Goal: Transaction & Acquisition: Purchase product/service

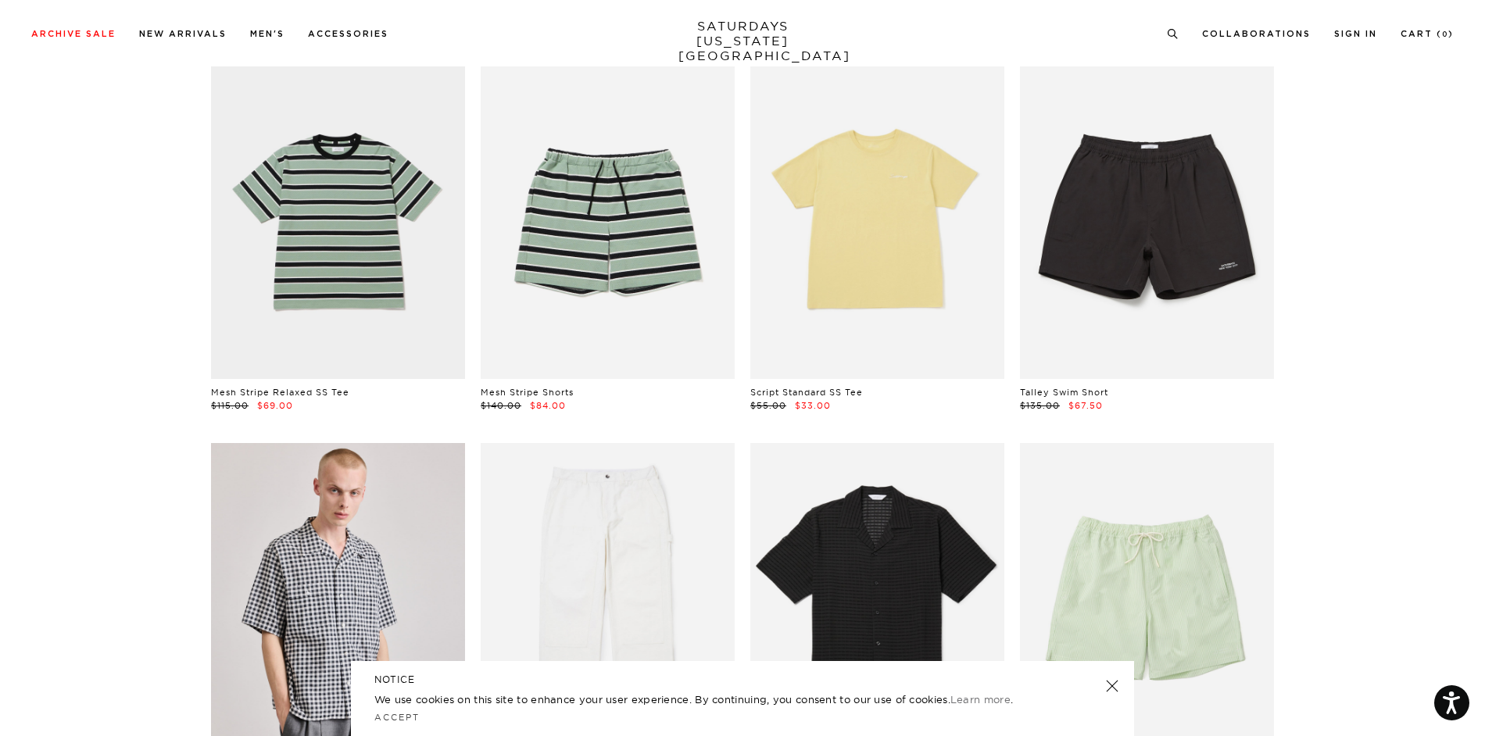
scroll to position [156, 0]
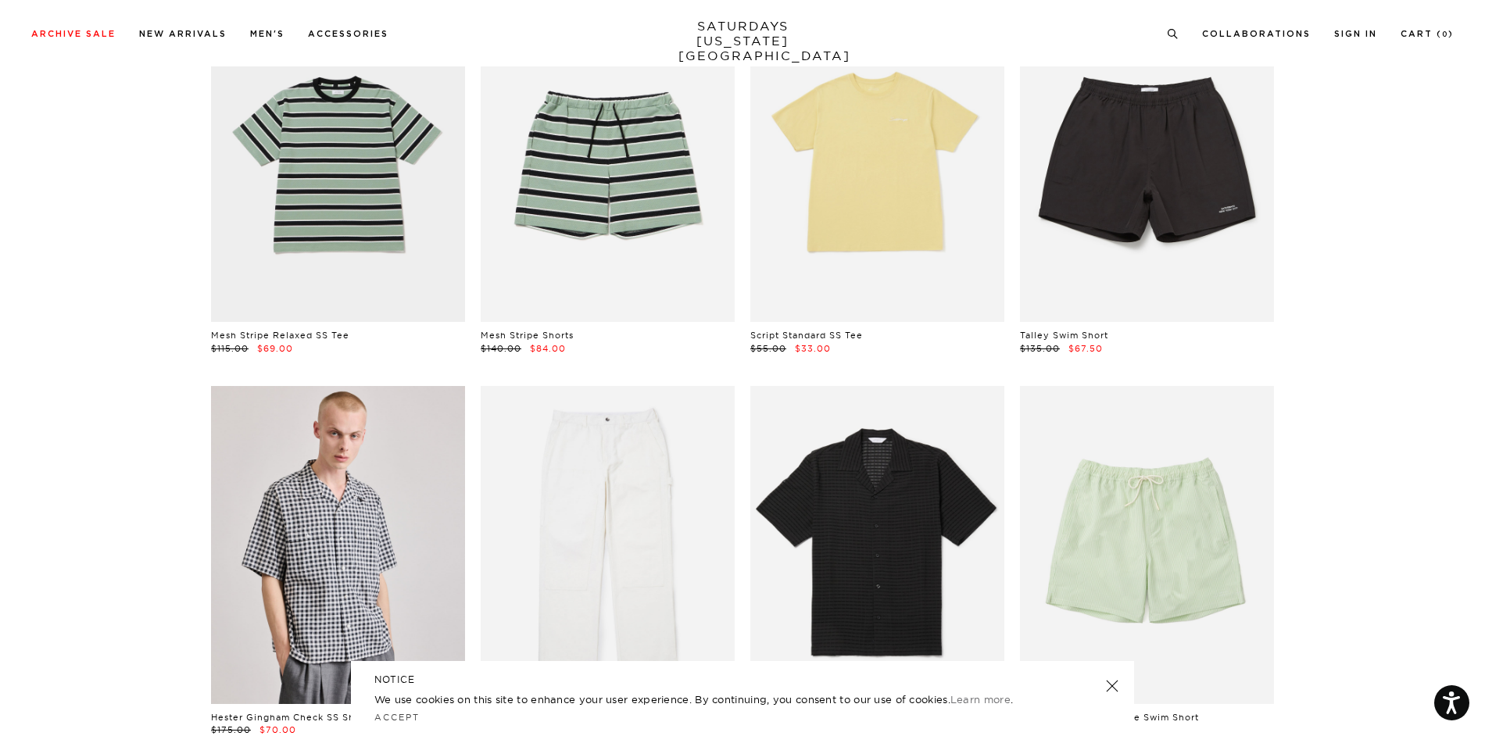
drag, startPoint x: 1107, startPoint y: 685, endPoint x: 1093, endPoint y: 679, distance: 15.4
click at [1107, 685] on link at bounding box center [1112, 686] width 22 height 22
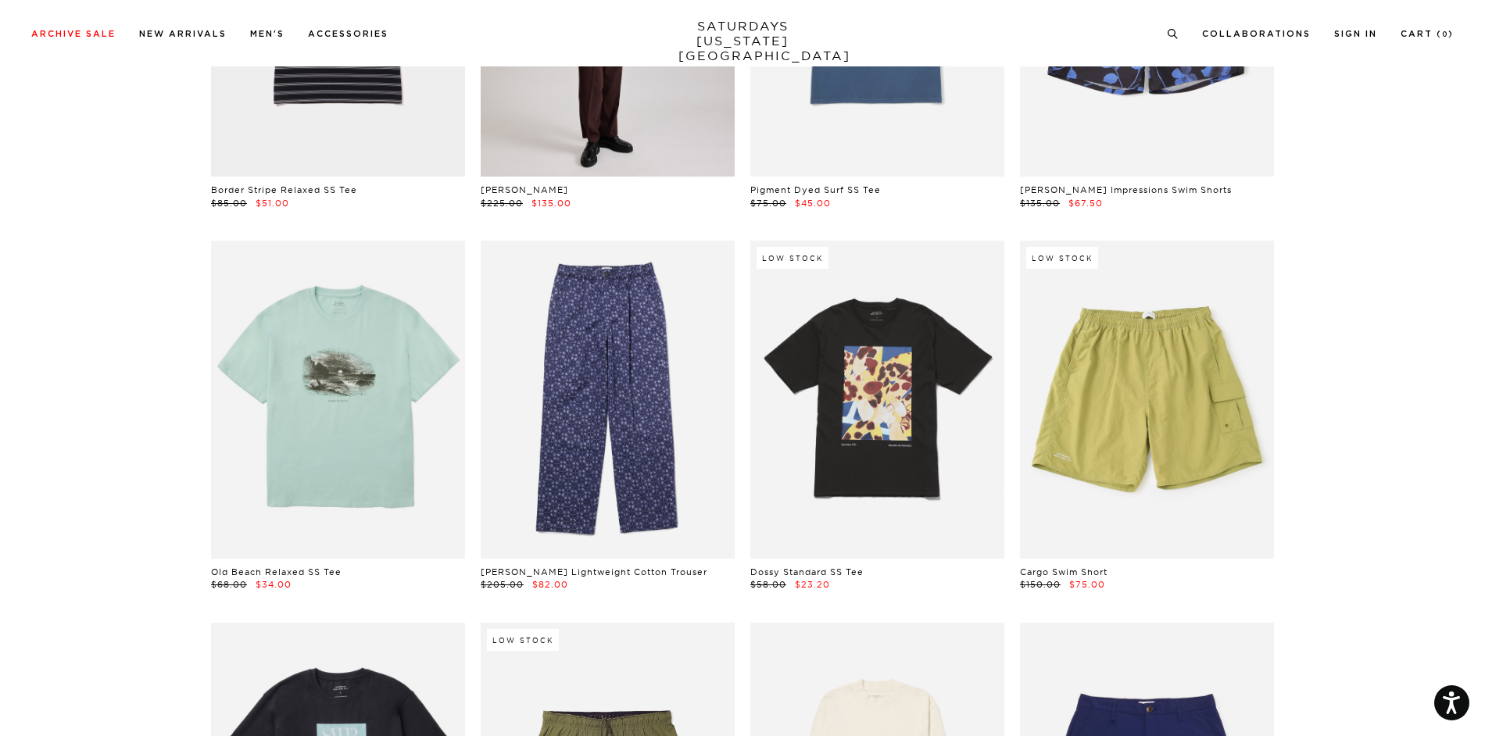
scroll to position [2891, 0]
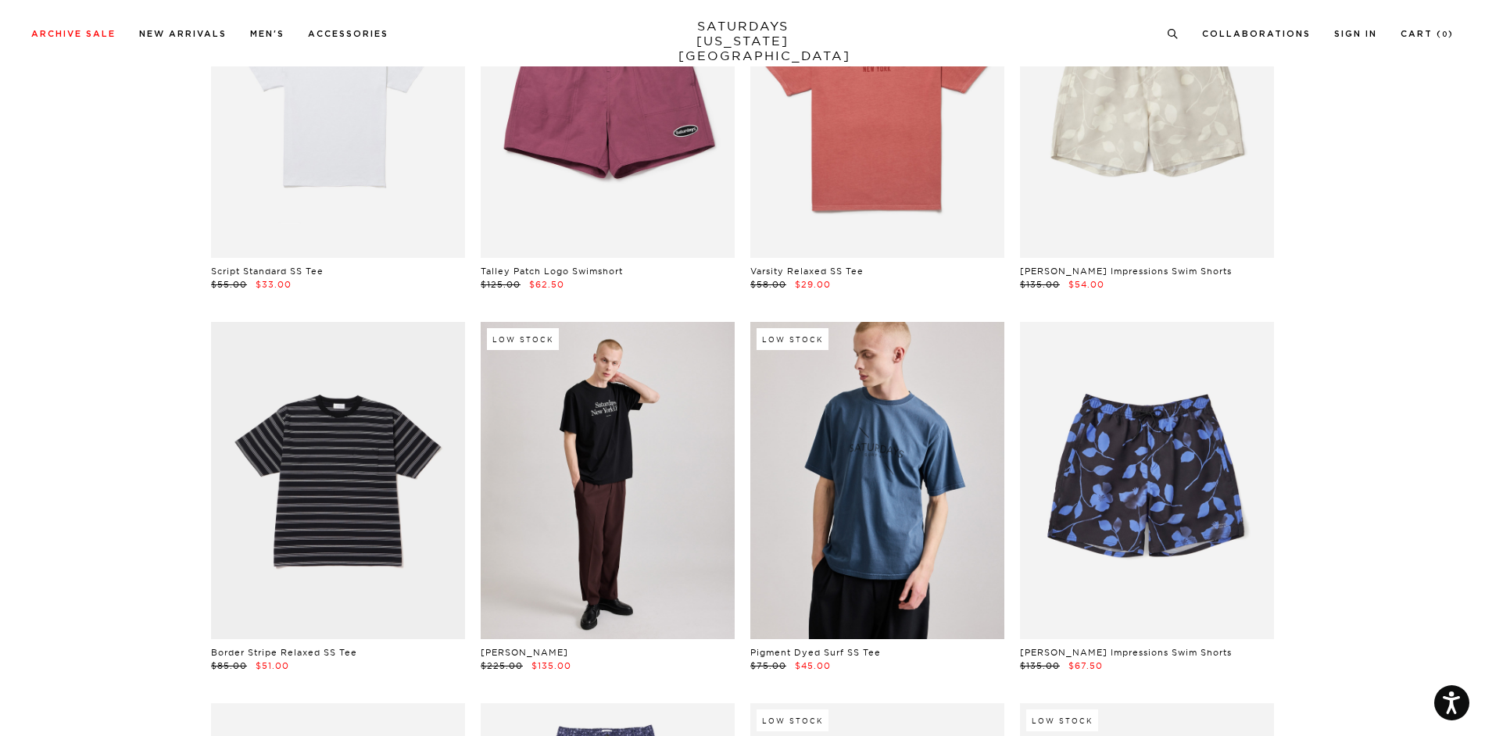
click at [858, 456] on link at bounding box center [877, 480] width 254 height 317
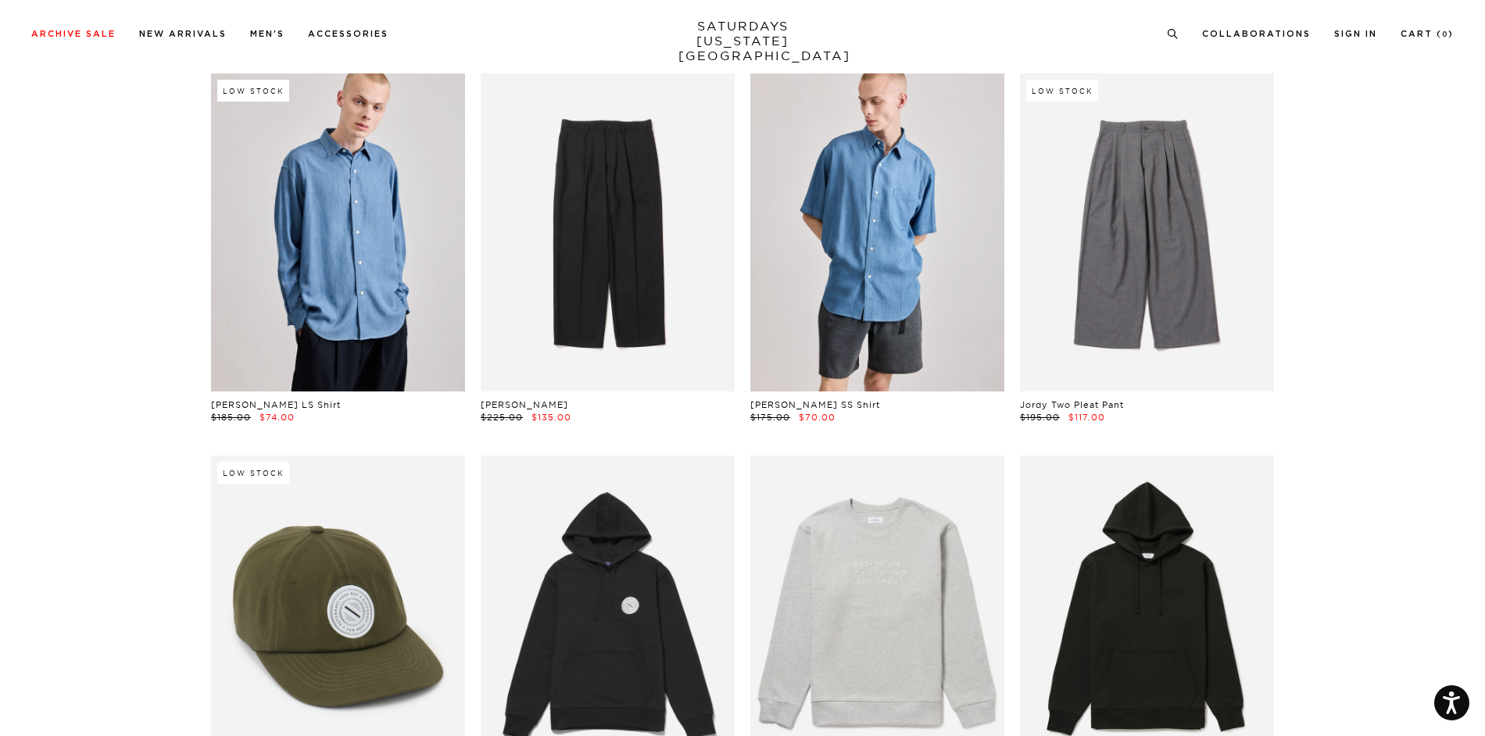
scroll to position [4647, 0]
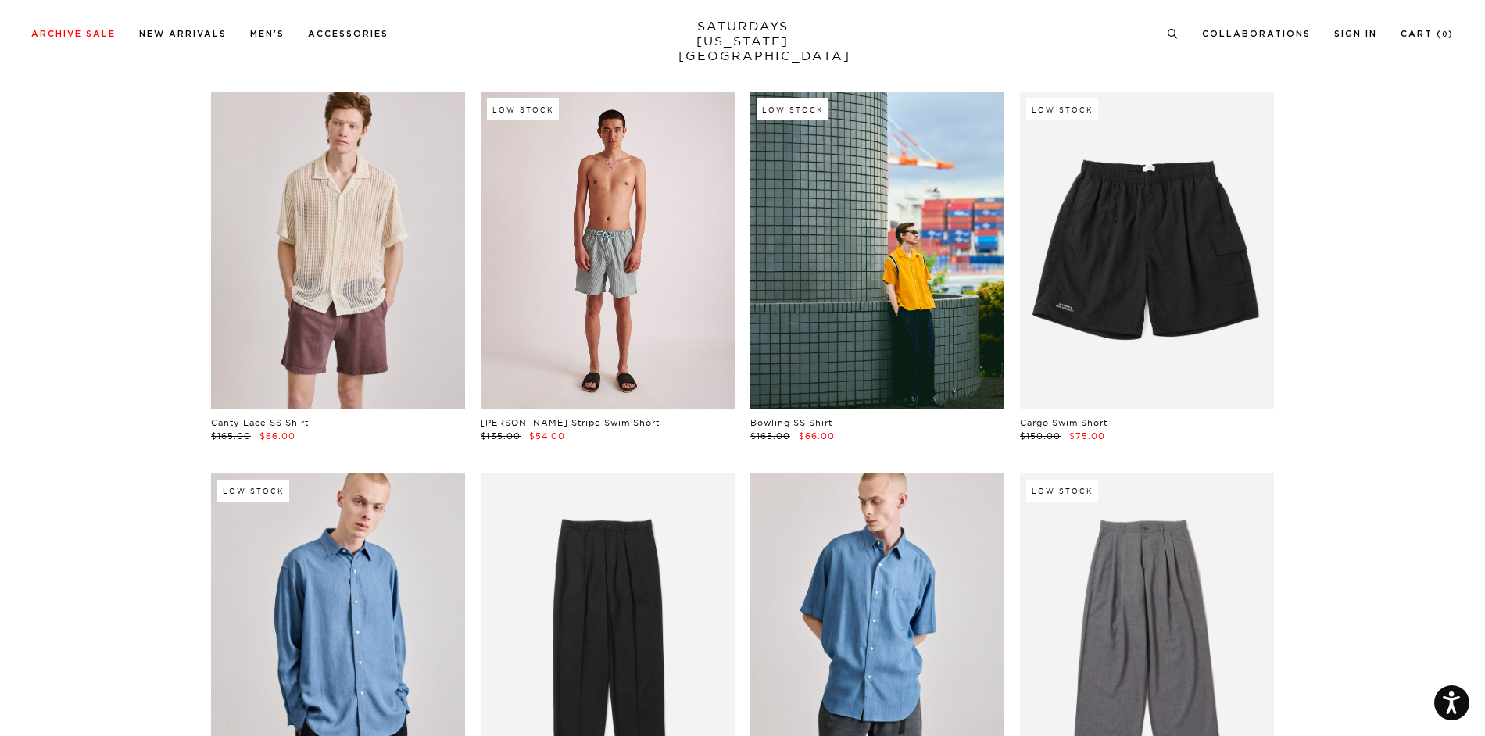
click at [495, 293] on link at bounding box center [608, 250] width 254 height 317
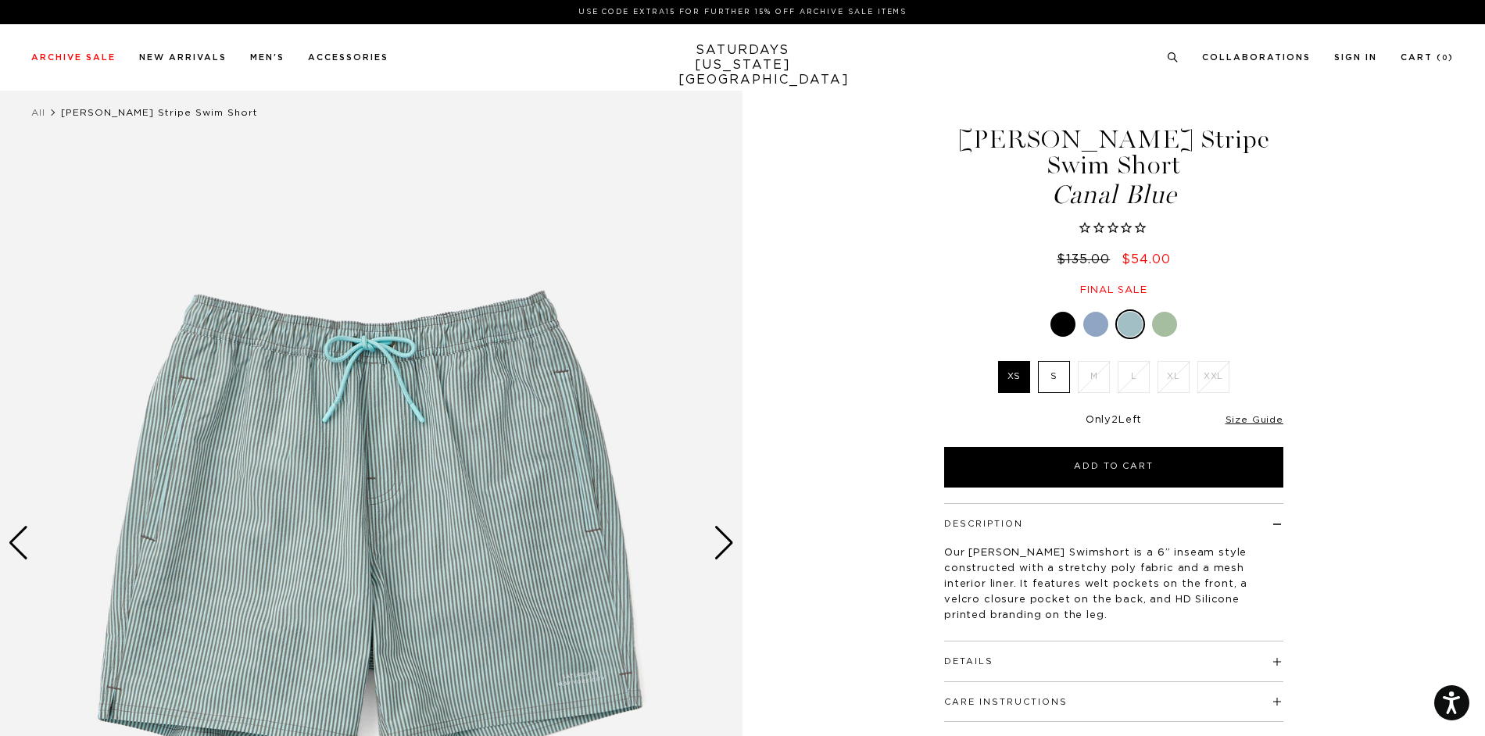
click at [1096, 328] on div at bounding box center [1095, 324] width 25 height 25
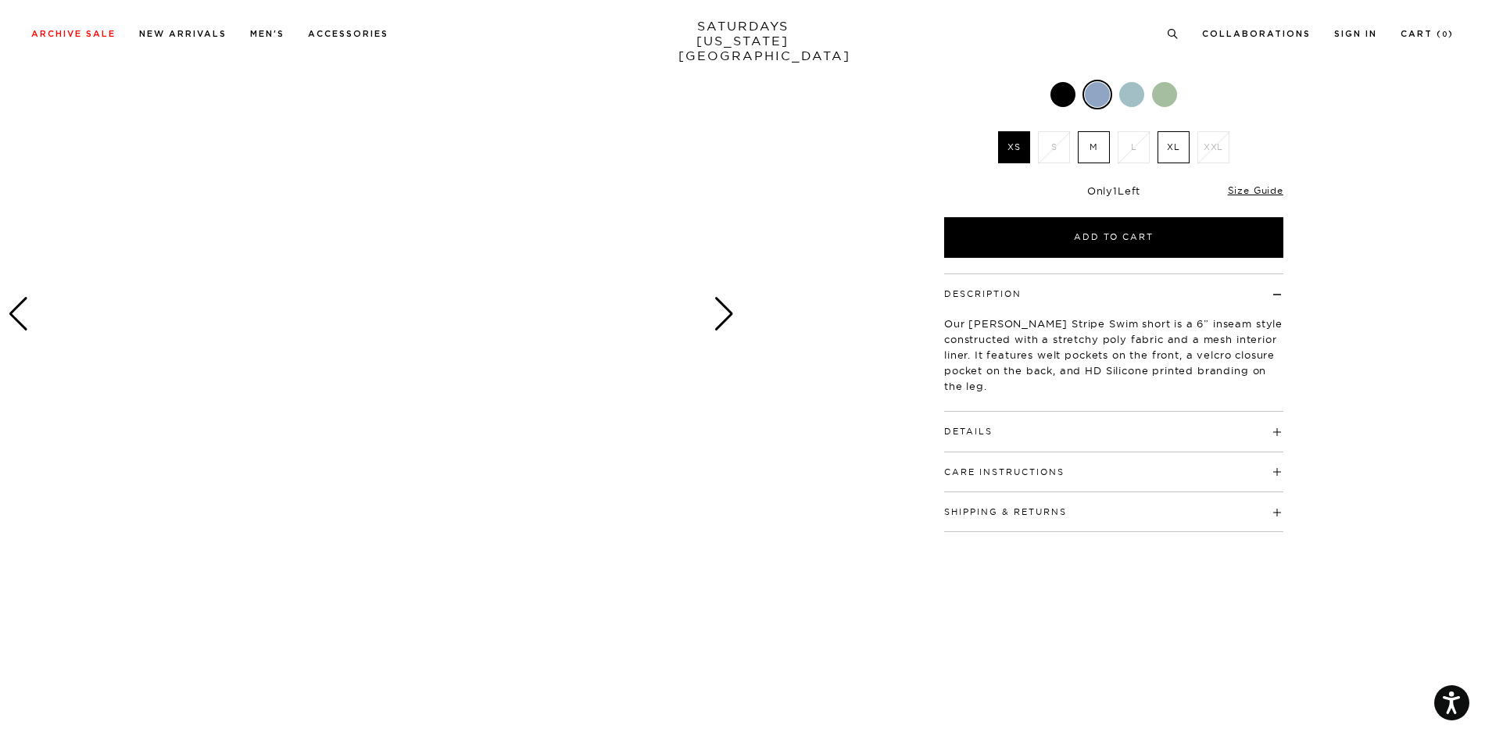
scroll to position [234, 0]
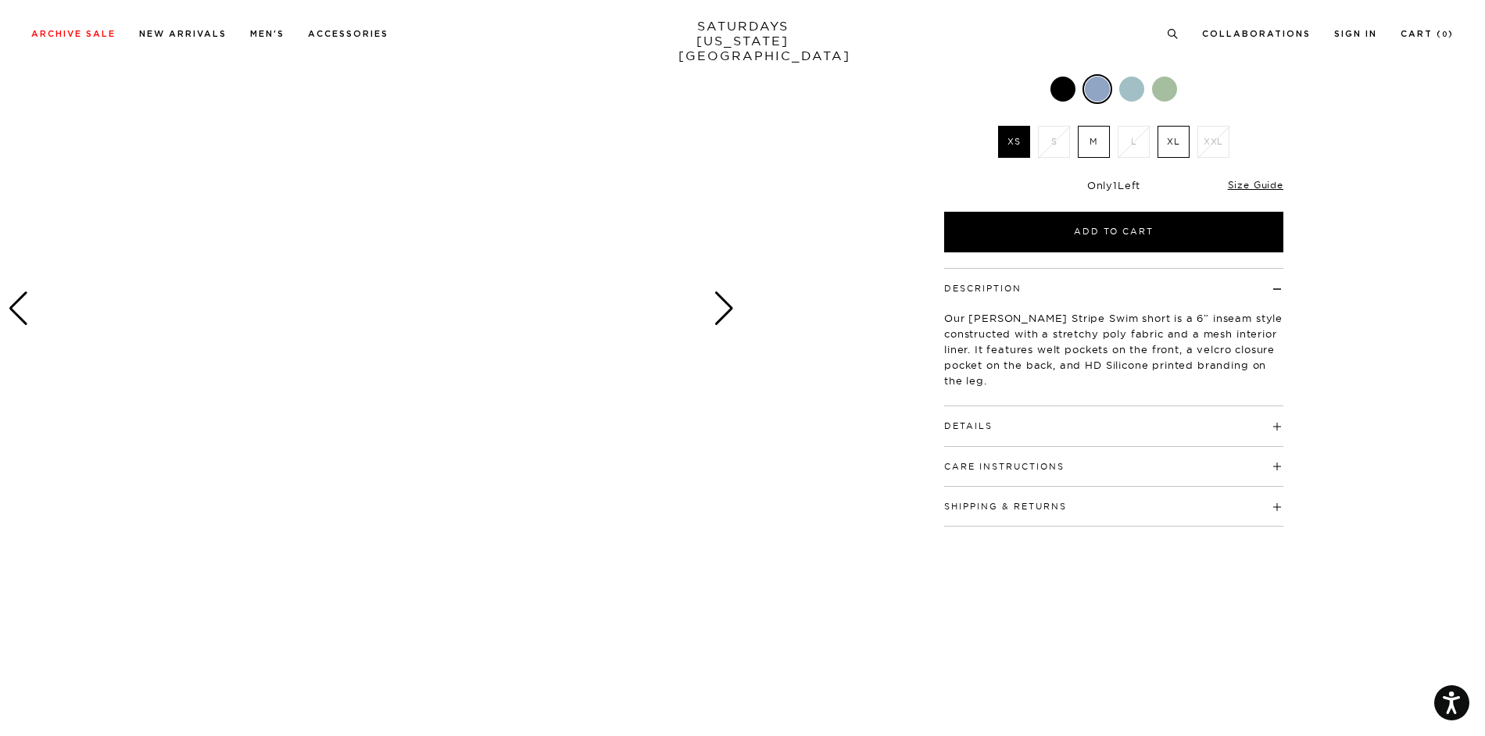
click at [1174, 142] on label "XL" at bounding box center [1173, 142] width 32 height 32
click at [0, 0] on input "XL" at bounding box center [0, 0] width 0 height 0
click at [1090, 91] on div at bounding box center [1097, 89] width 25 height 25
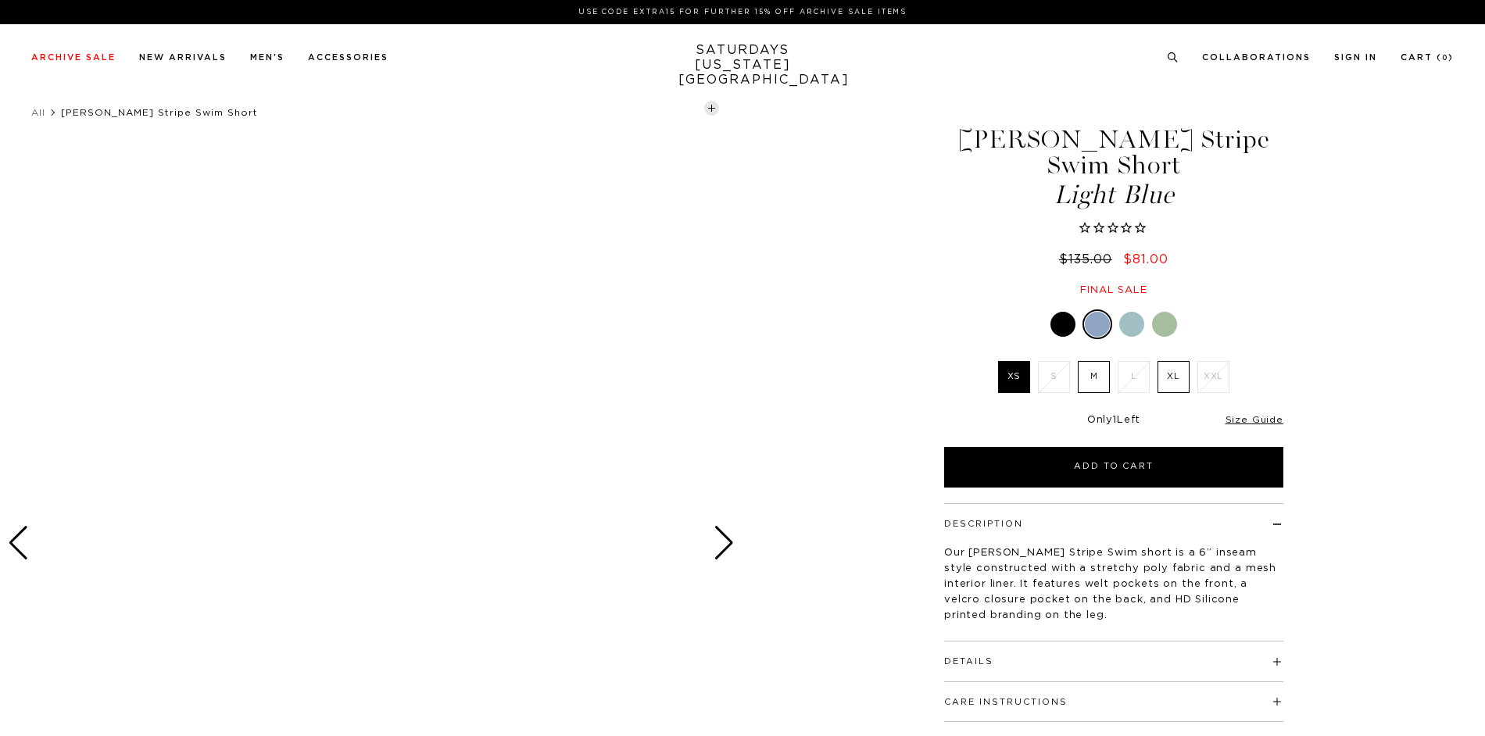
click at [713, 541] on div "Next slide" at bounding box center [723, 543] width 21 height 34
click at [731, 538] on div "Next slide" at bounding box center [723, 543] width 21 height 34
click at [1169, 322] on div at bounding box center [1164, 323] width 25 height 25
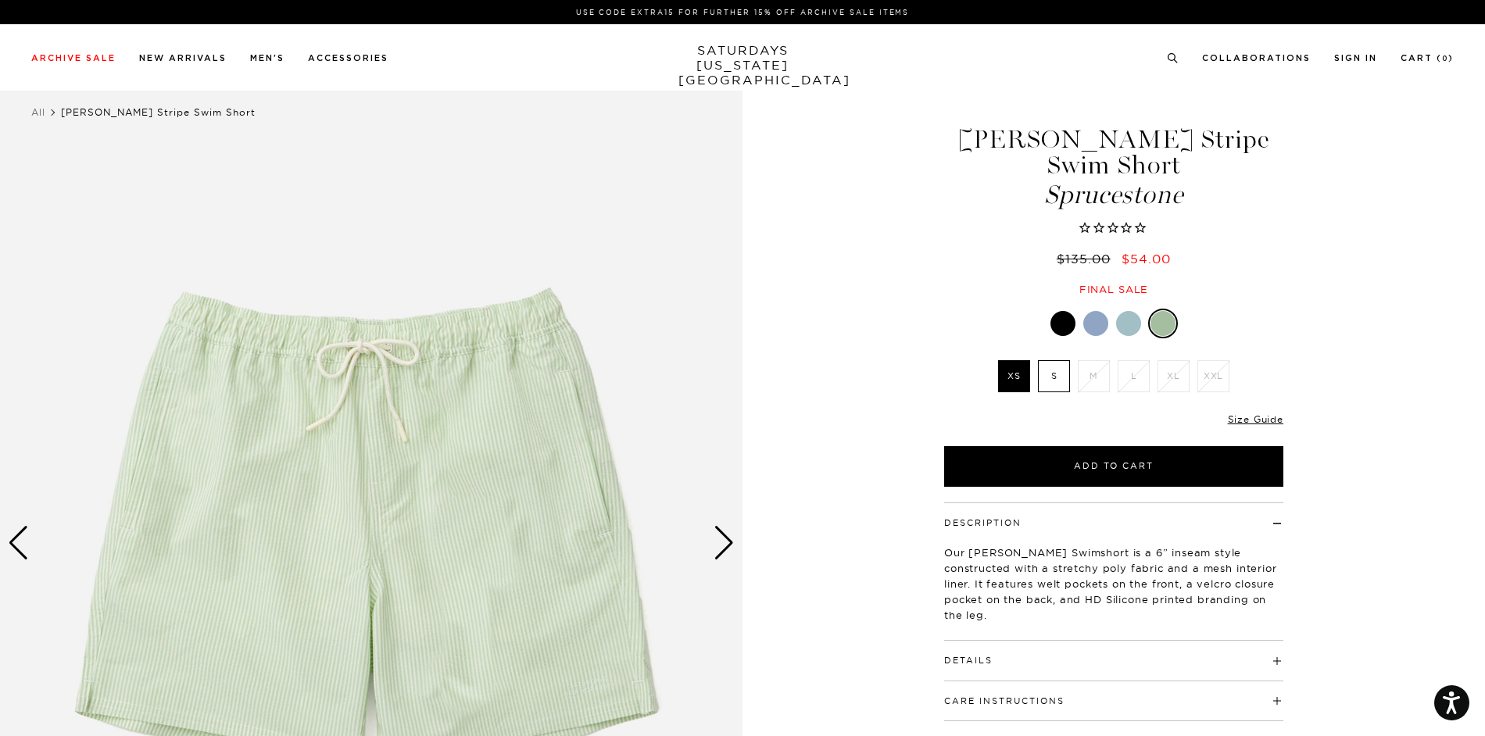
click at [1063, 327] on div at bounding box center [1062, 323] width 25 height 25
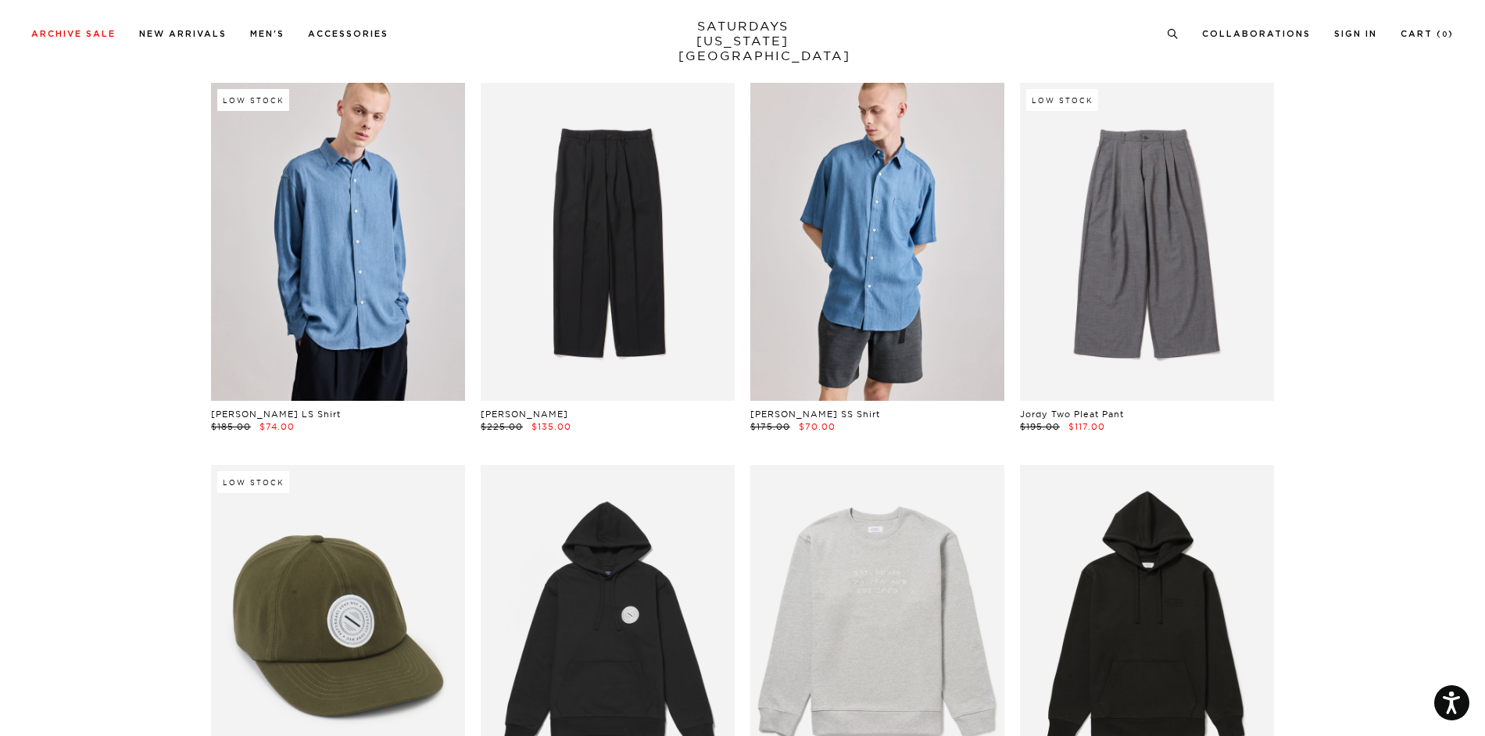
scroll to position [5194, 0]
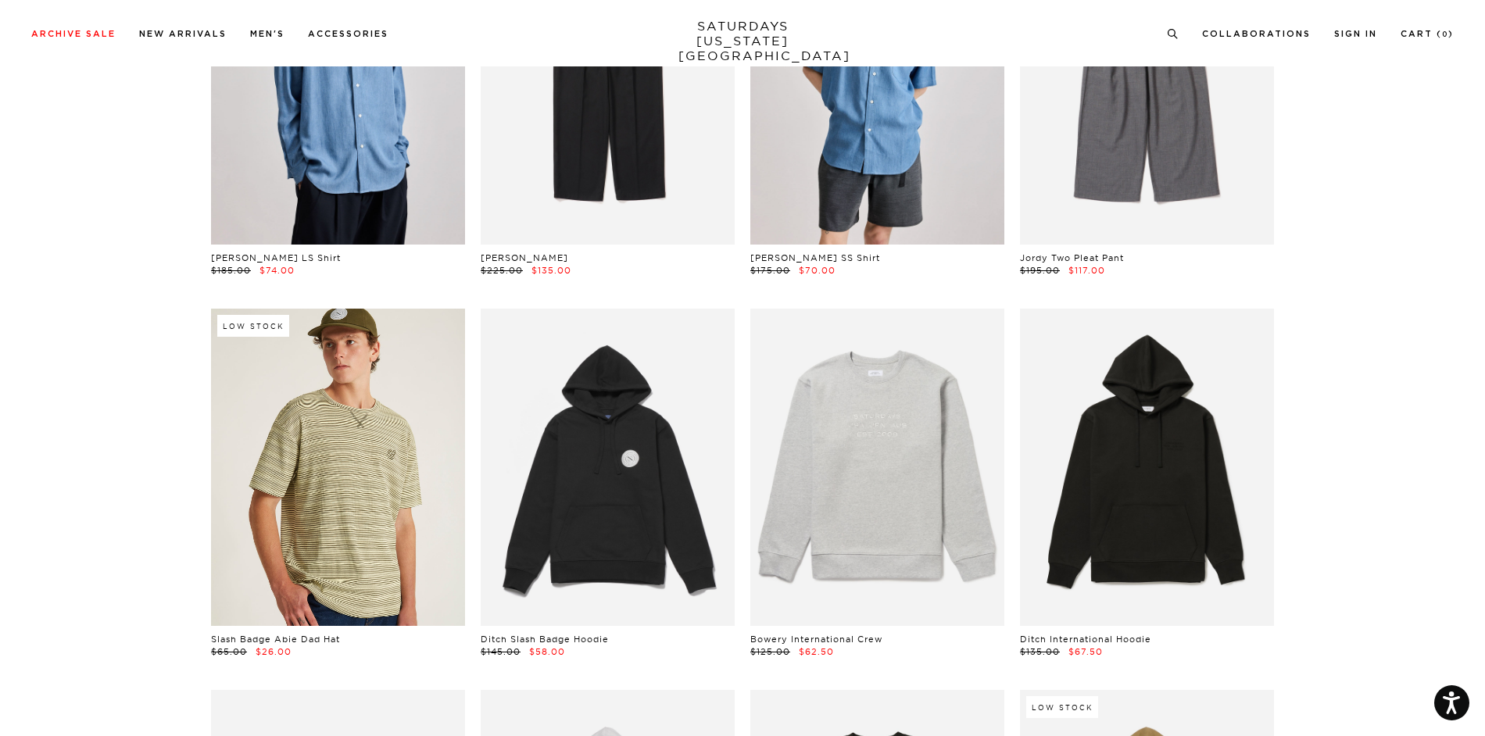
click at [347, 449] on link at bounding box center [338, 467] width 254 height 317
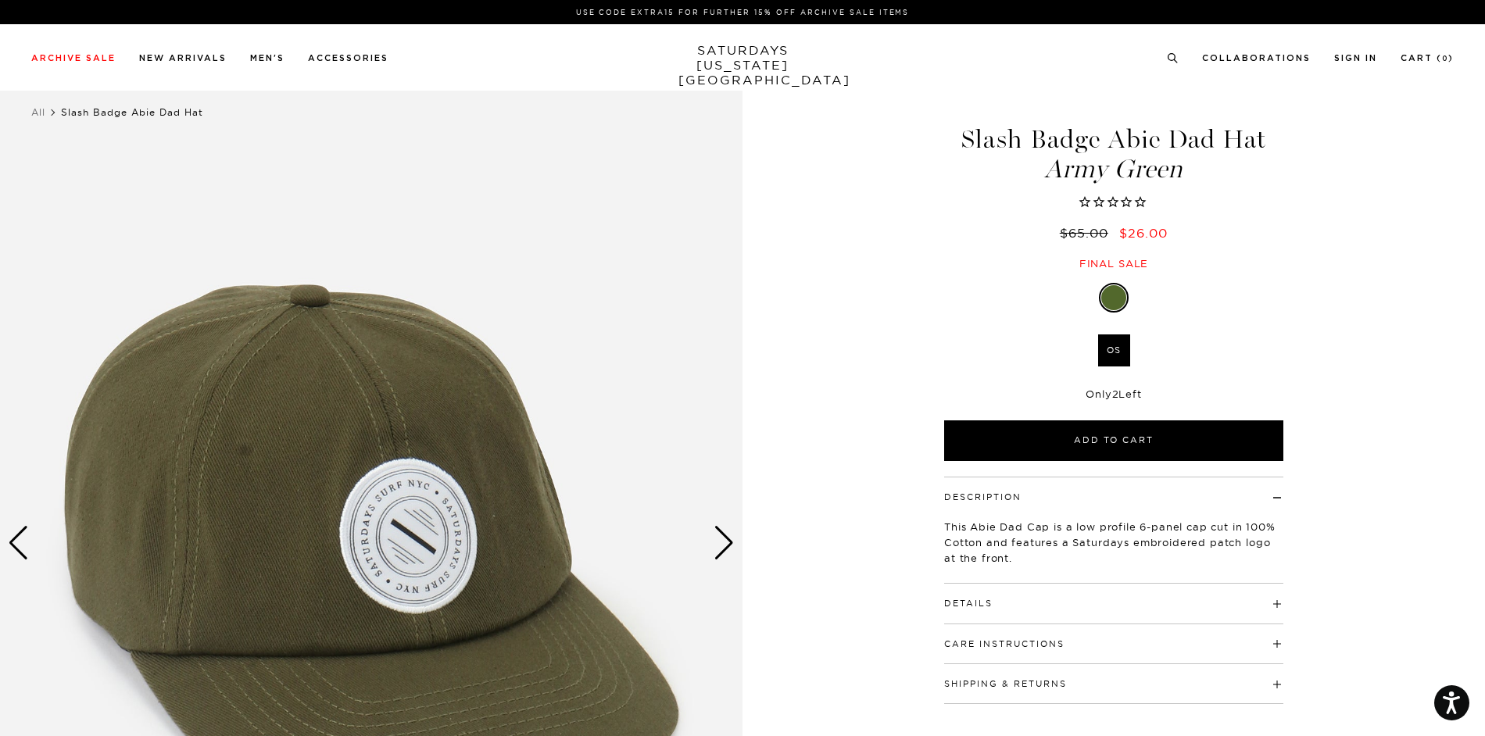
click at [920, 390] on div "Army Green OS SELECT A SIZE OS SELECT A SIZE ▾ SELECT A SIZE OS Only 2 Left Add…" at bounding box center [1113, 372] width 391 height 178
click at [734, 542] on div "Next slide" at bounding box center [723, 543] width 21 height 34
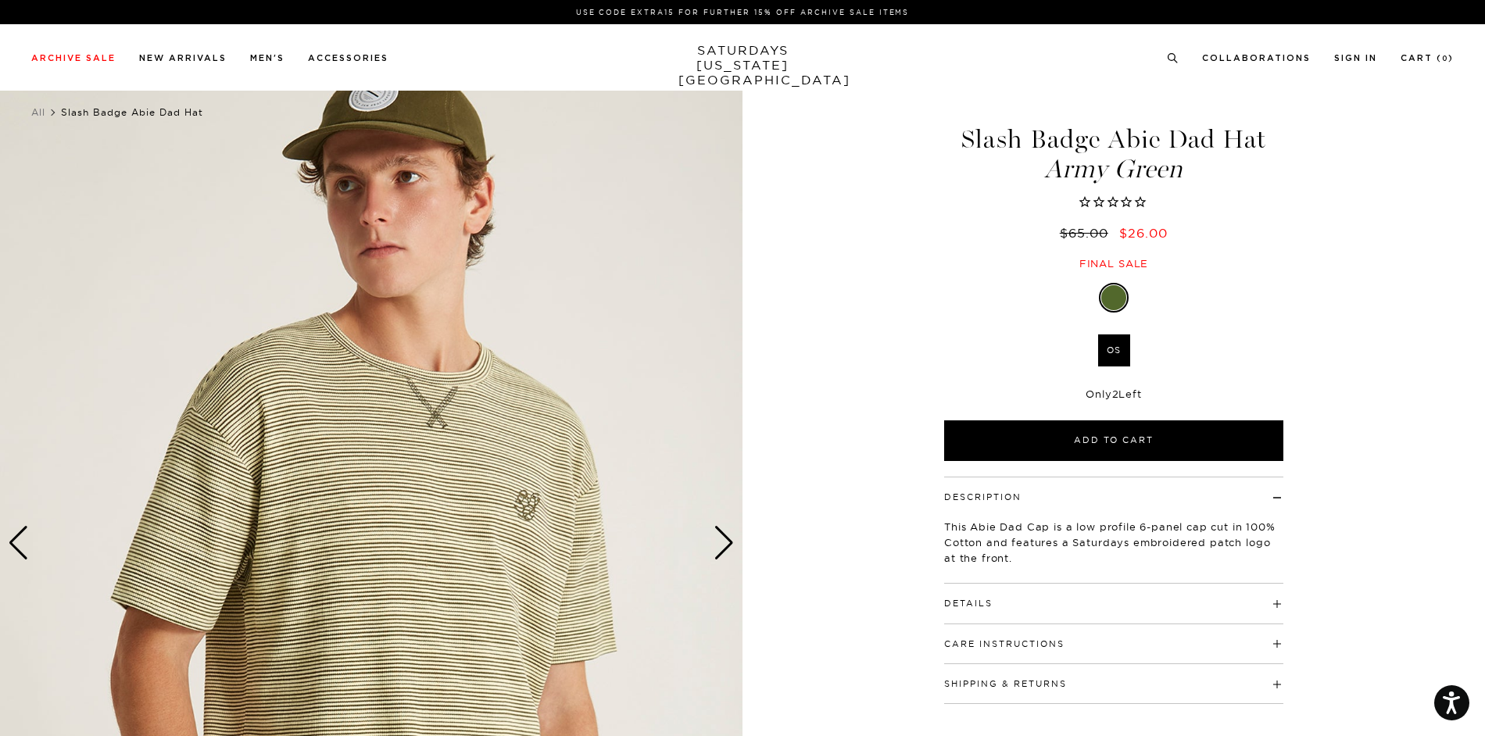
click at [724, 541] on div "Next slide" at bounding box center [723, 543] width 21 height 34
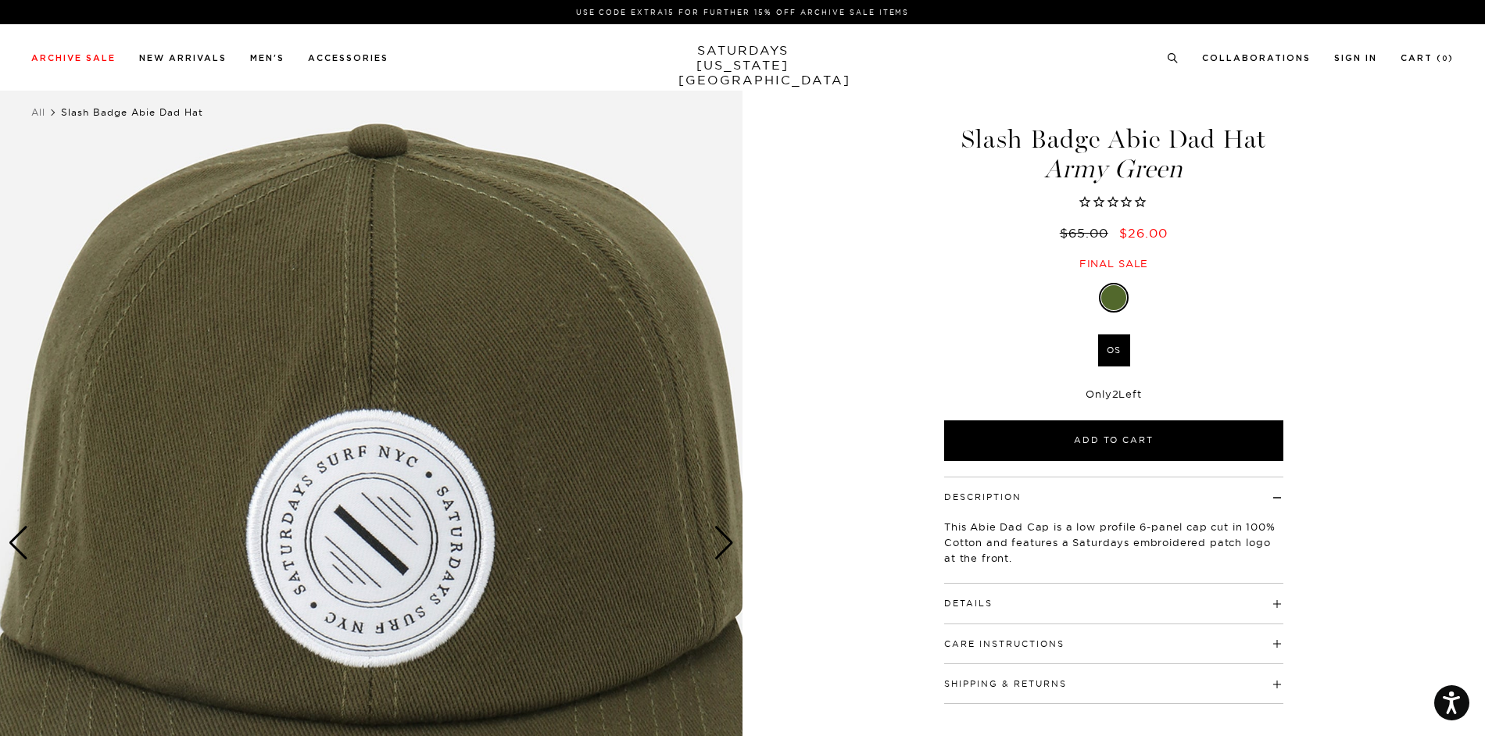
click at [717, 539] on div "Next slide" at bounding box center [723, 543] width 21 height 34
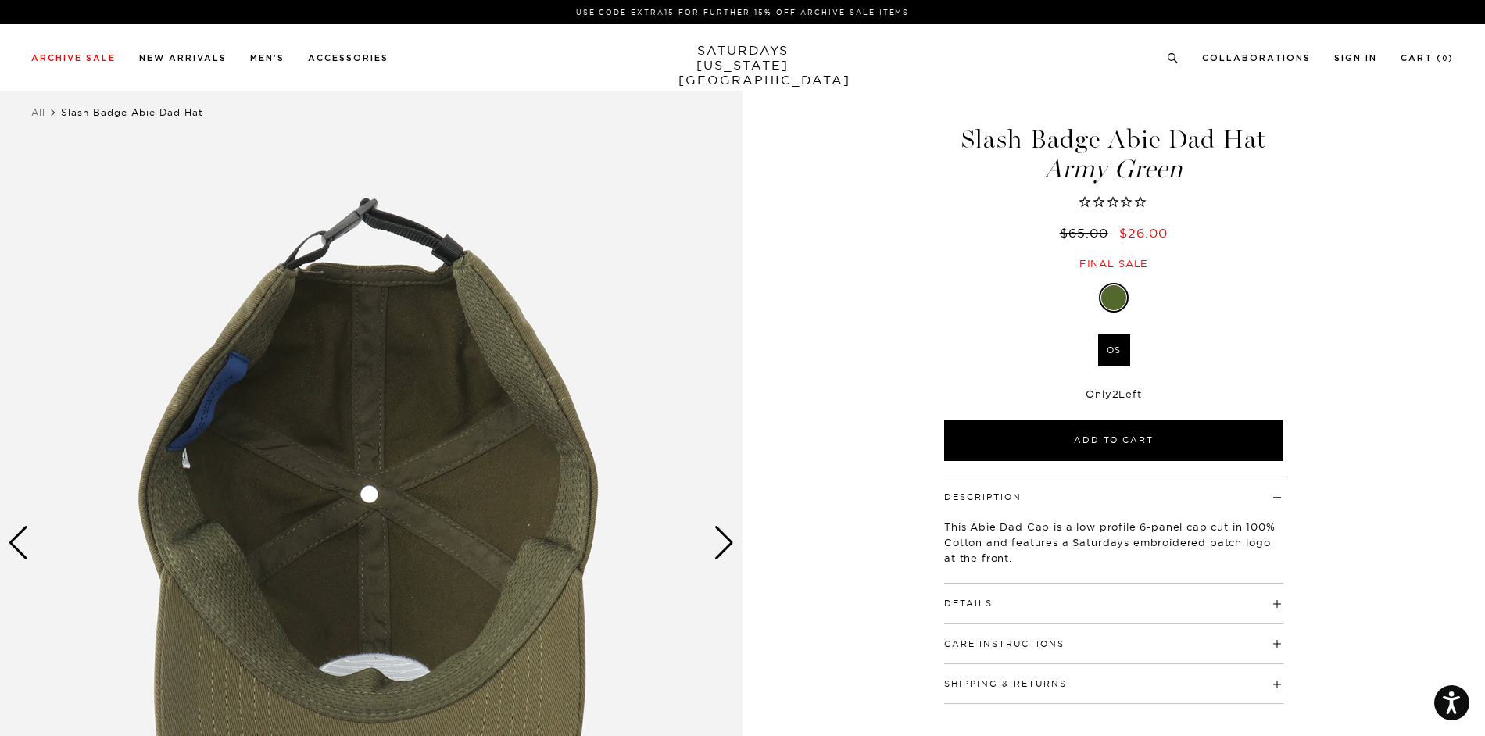
click at [738, 534] on img at bounding box center [371, 543] width 742 height 928
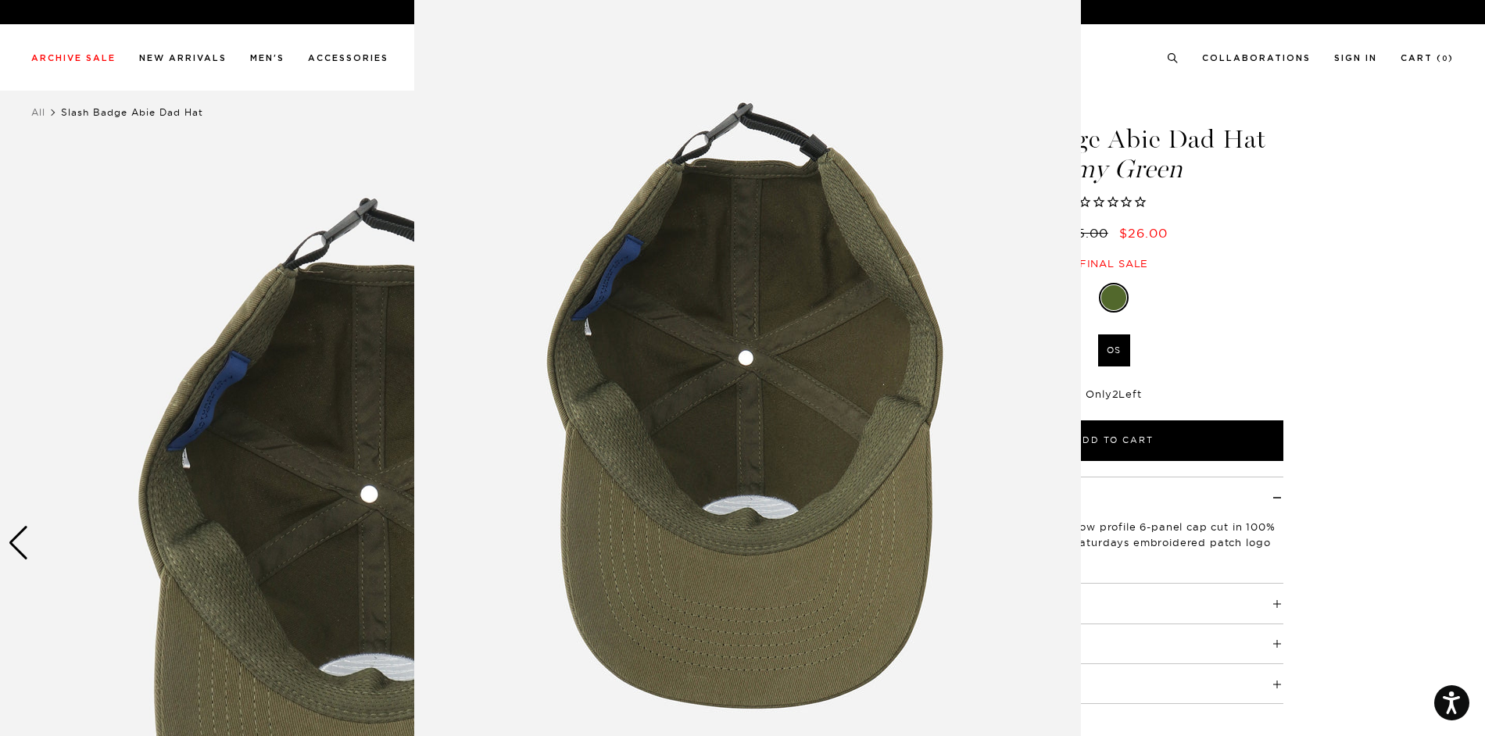
scroll to position [34, 0]
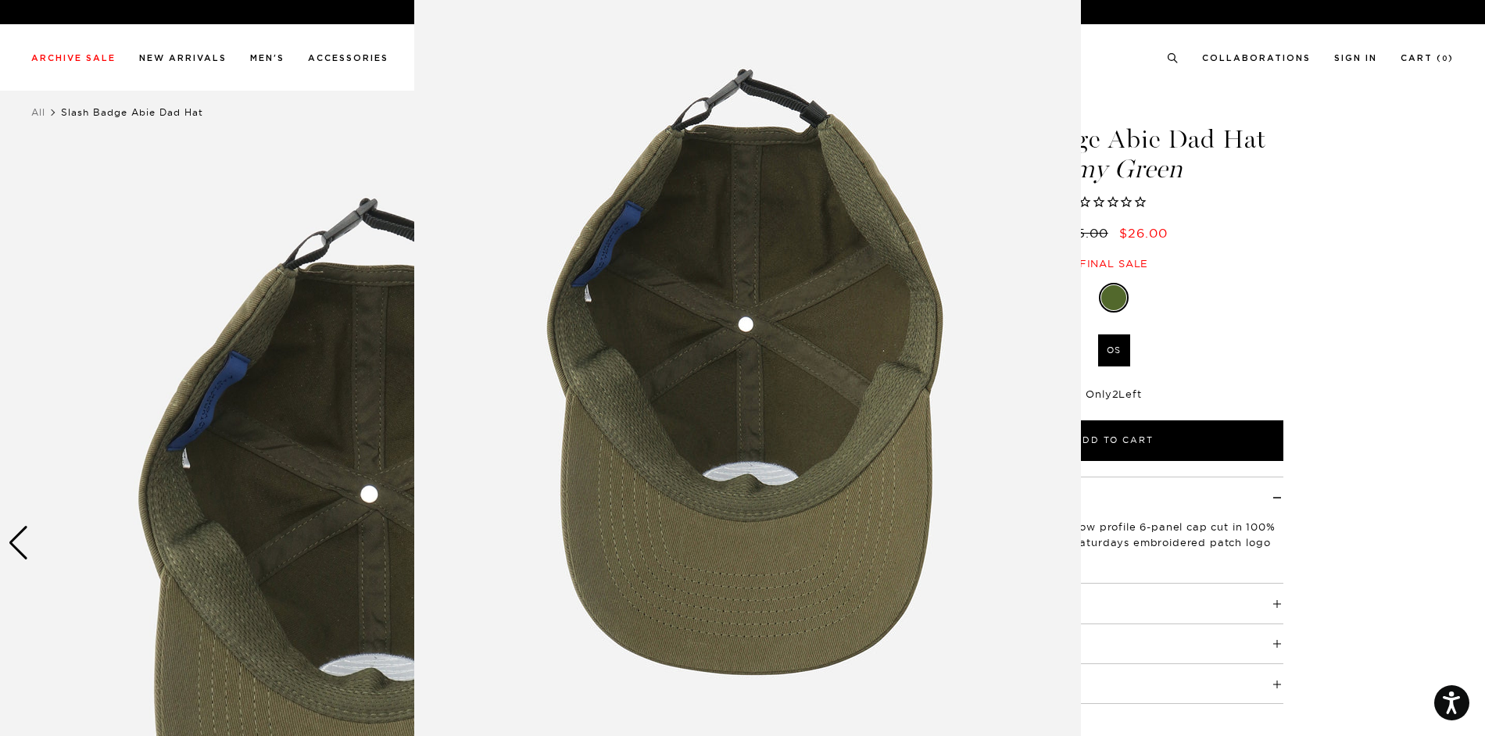
click at [705, 529] on img at bounding box center [747, 366] width 667 height 800
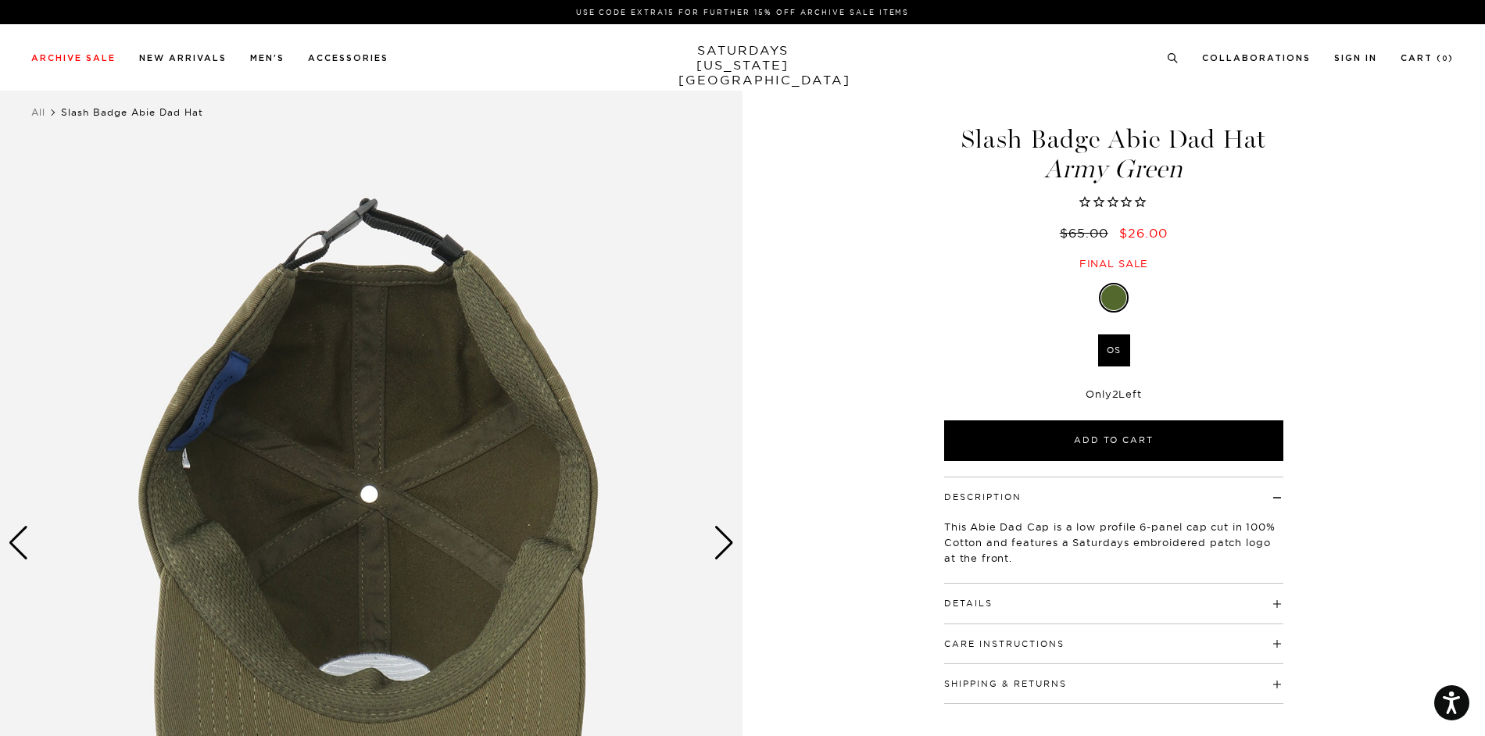
click at [749, 540] on div "4 / 4 Slash Badge Abie Dad Hat Army Green" at bounding box center [742, 543] width 1485 height 928
click at [731, 538] on div "Next slide" at bounding box center [723, 543] width 21 height 34
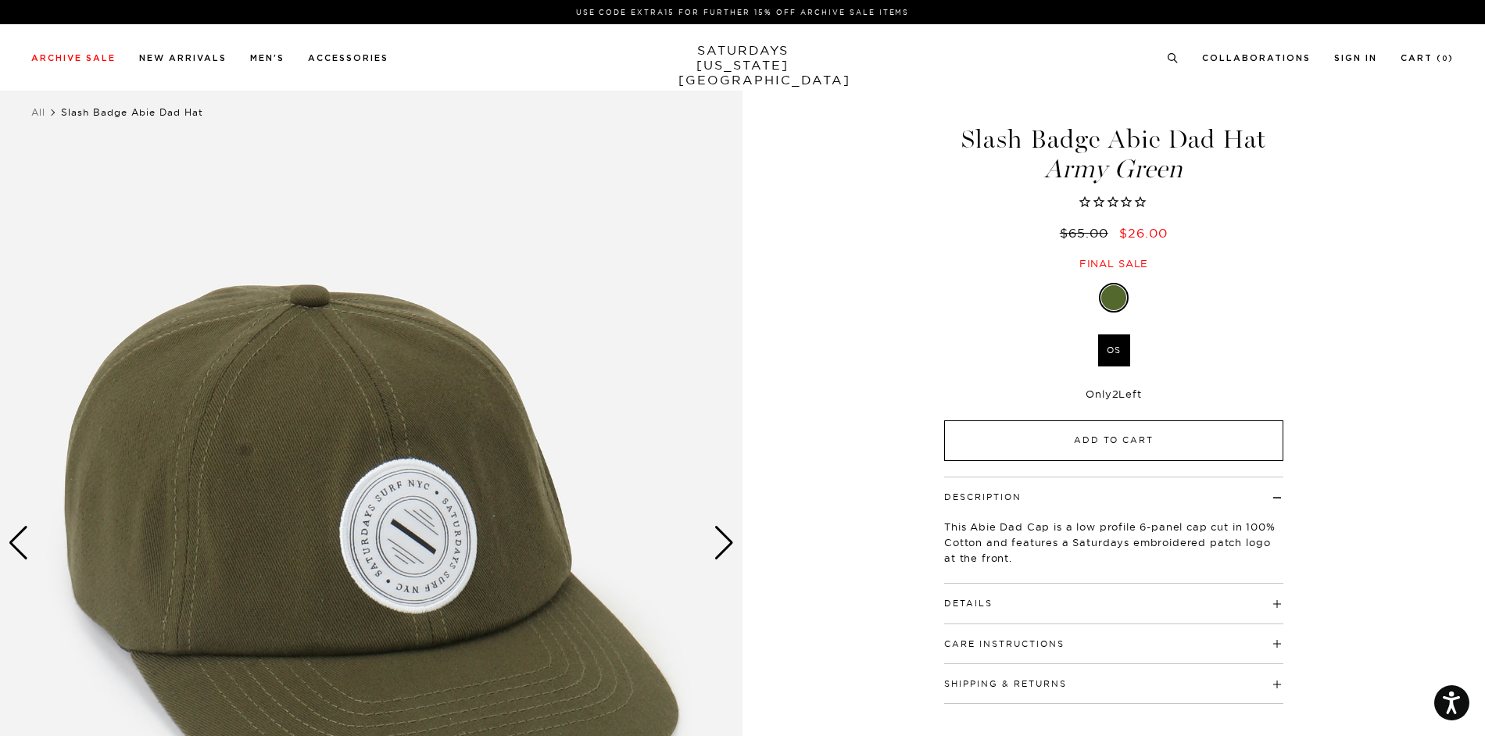
click at [1046, 446] on button "Add to Cart" at bounding box center [1113, 440] width 339 height 41
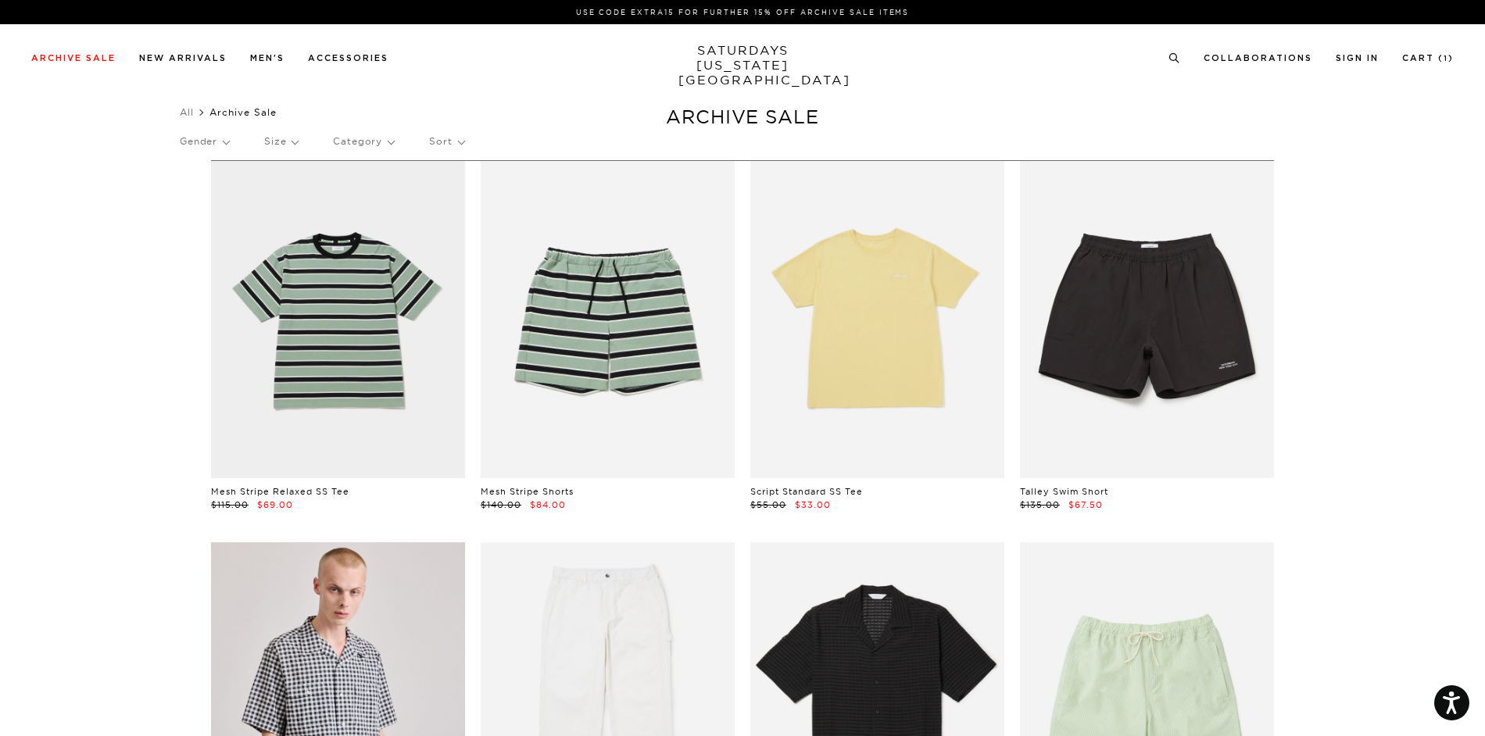
click at [282, 147] on p "Size" at bounding box center [281, 141] width 34 height 36
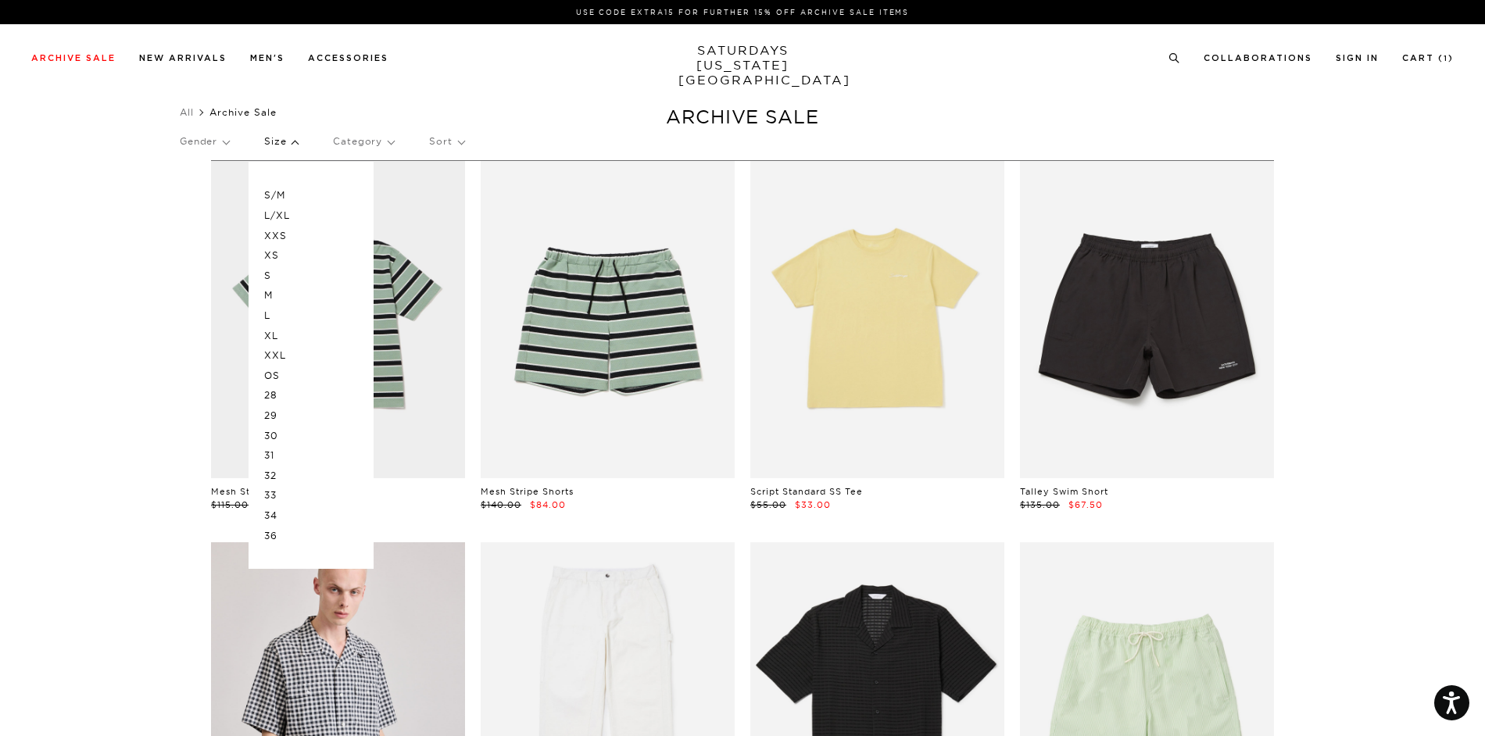
click at [379, 143] on p "Category" at bounding box center [363, 141] width 61 height 36
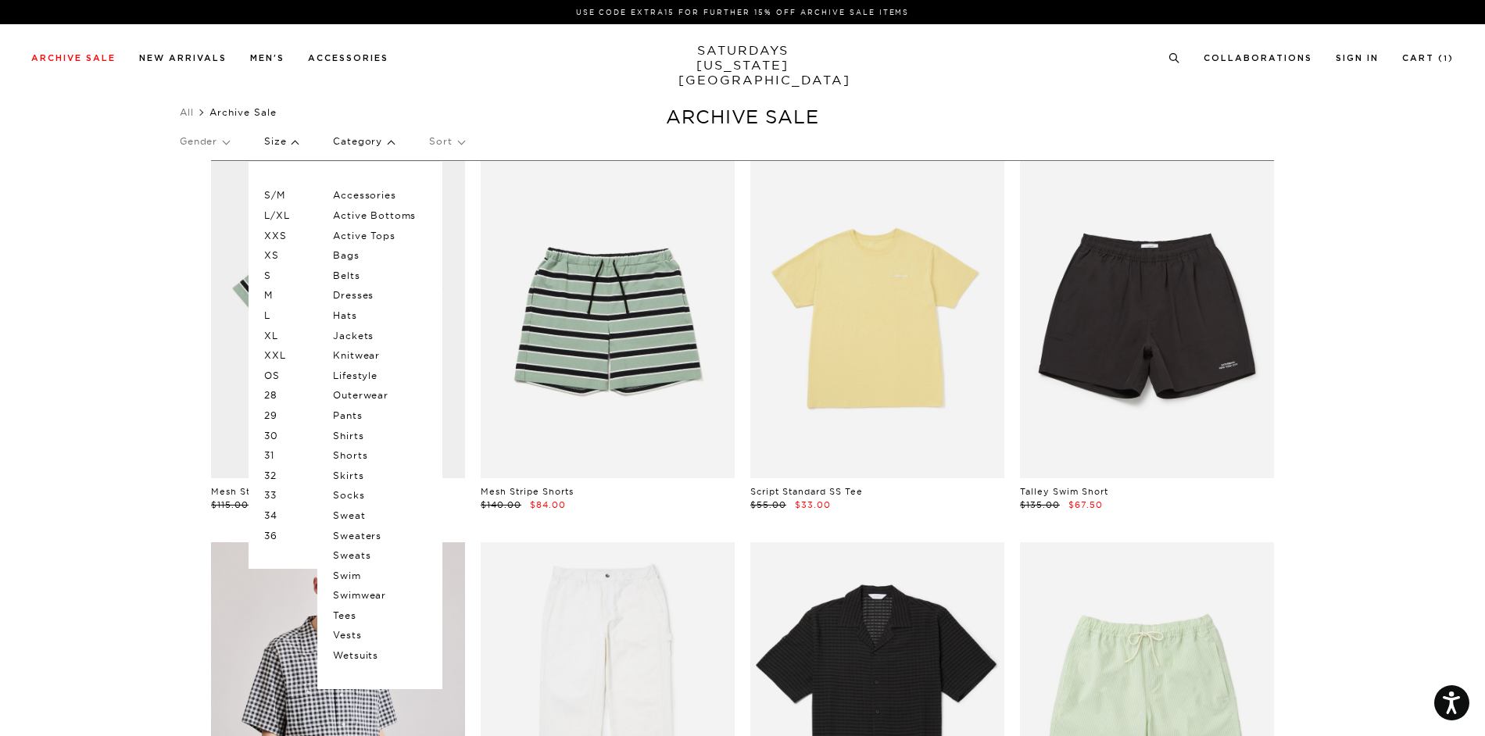
click at [437, 142] on p "Sort" at bounding box center [446, 141] width 34 height 36
click at [499, 235] on p "Price (Lowest-highest)" at bounding box center [489, 236] width 120 height 20
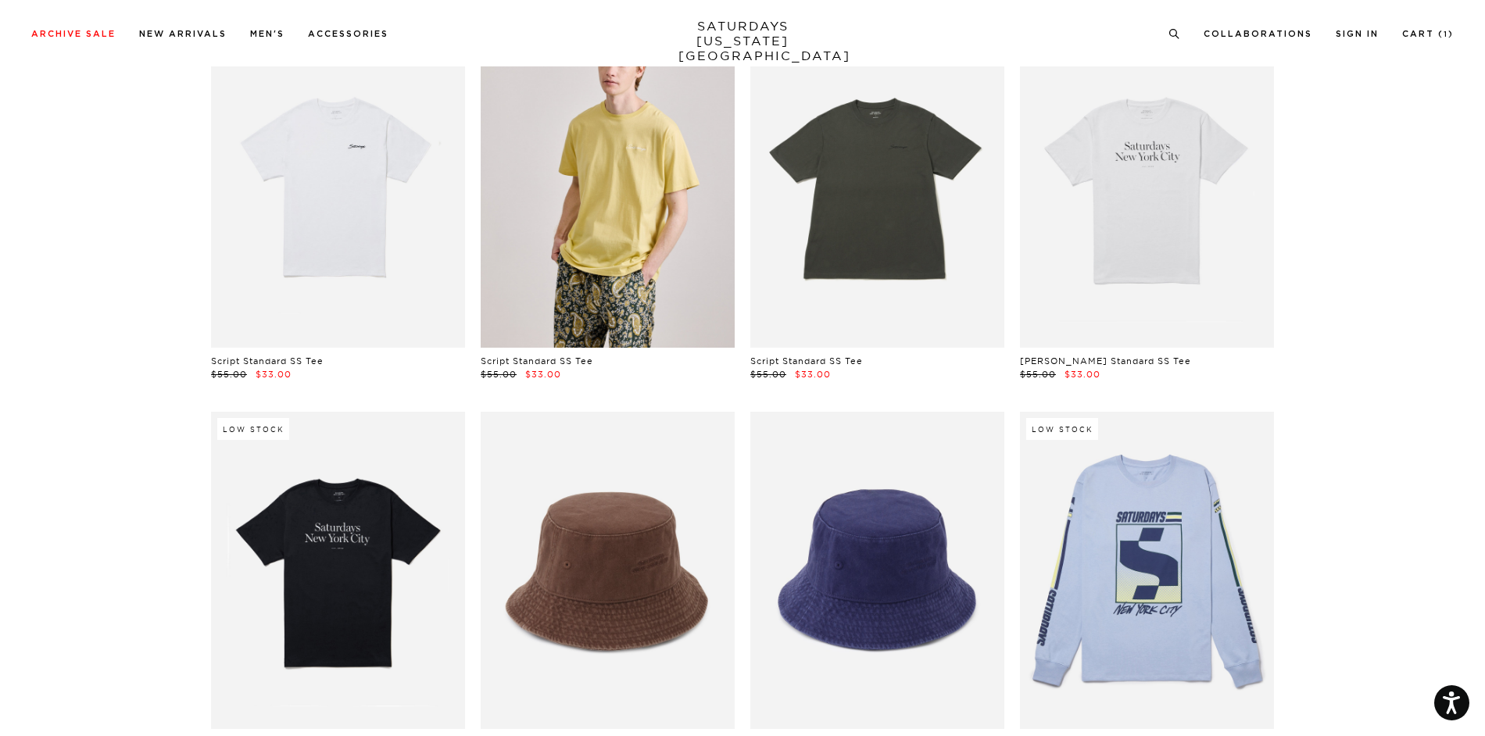
scroll to position [2657, 0]
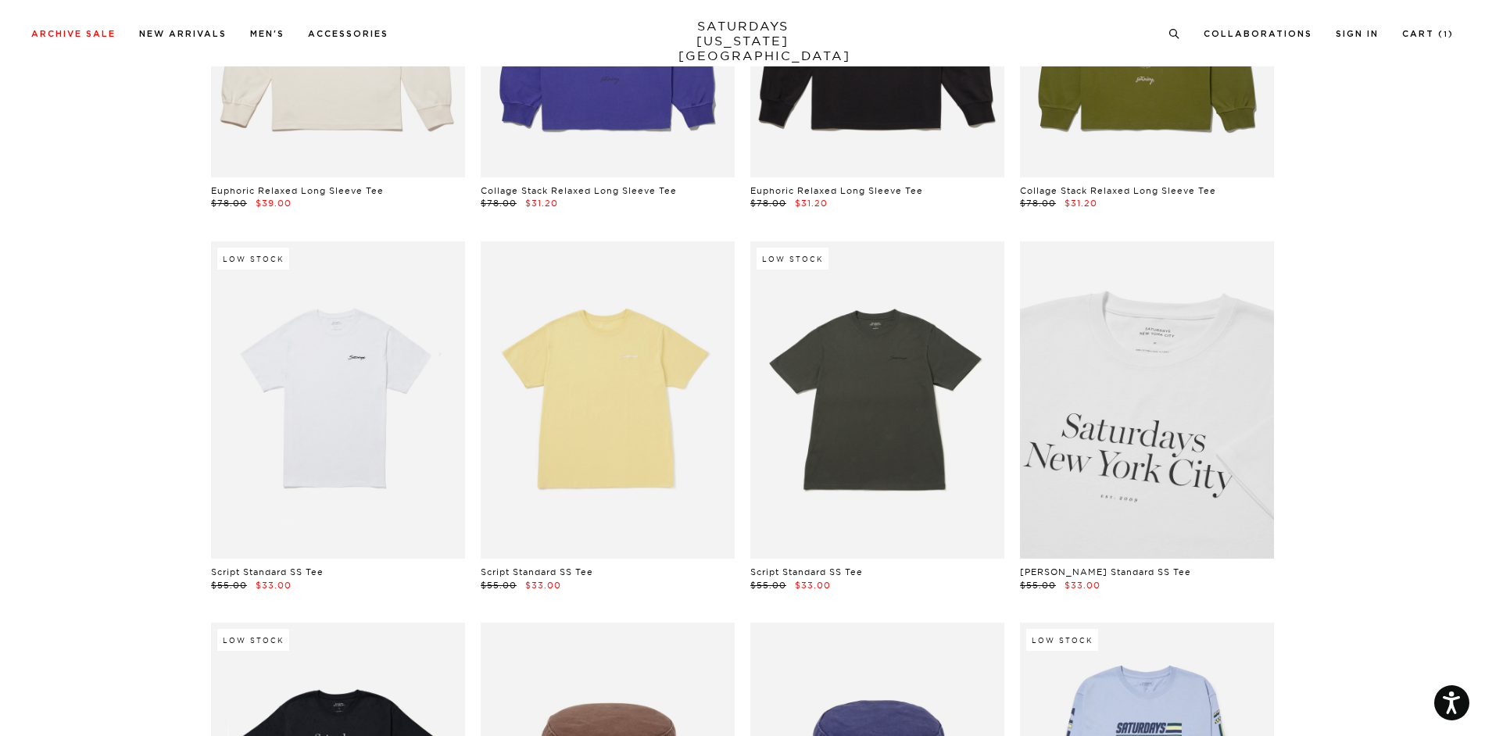
click at [1164, 348] on link at bounding box center [1147, 399] width 254 height 317
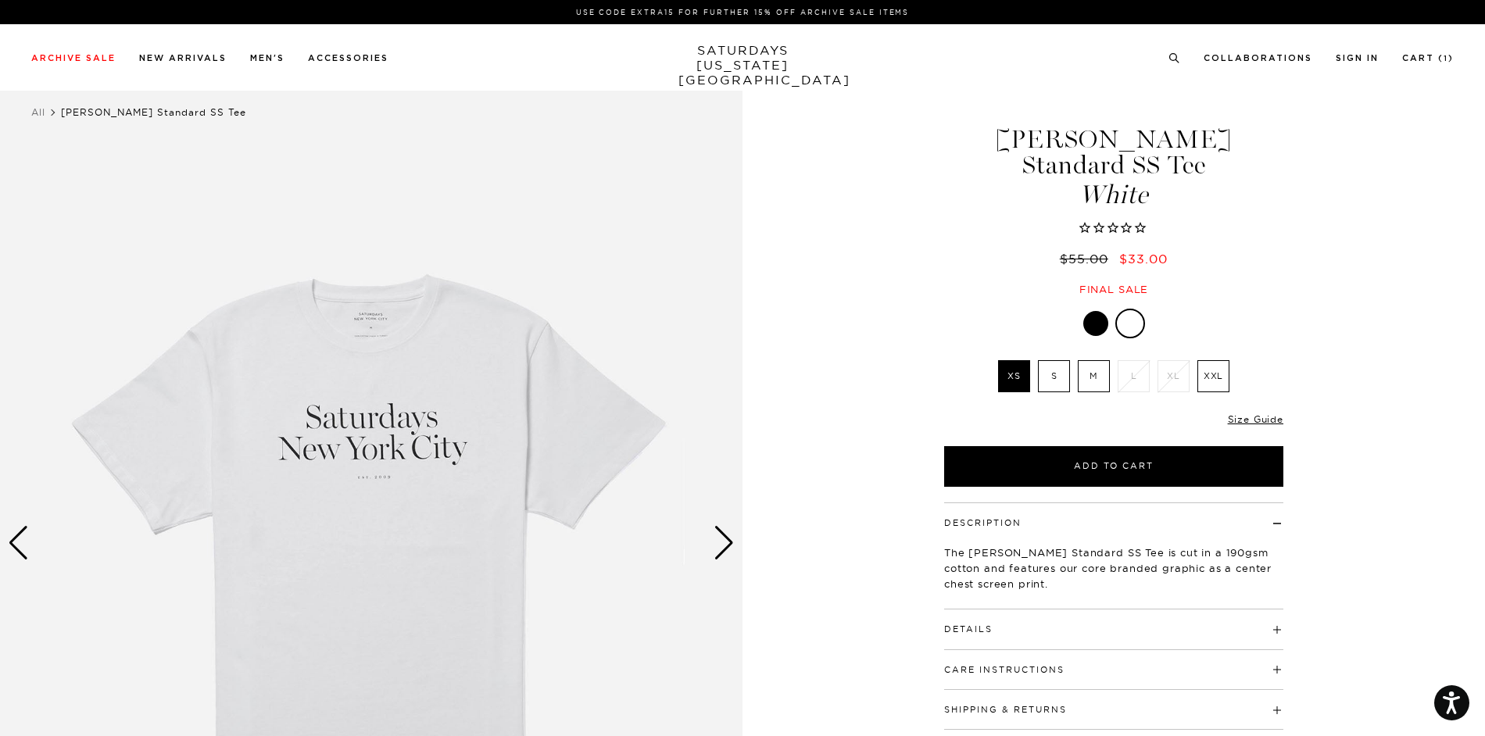
click at [1221, 360] on label "XXL" at bounding box center [1213, 376] width 32 height 32
click at [0, 0] on input "XXL" at bounding box center [0, 0] width 0 height 0
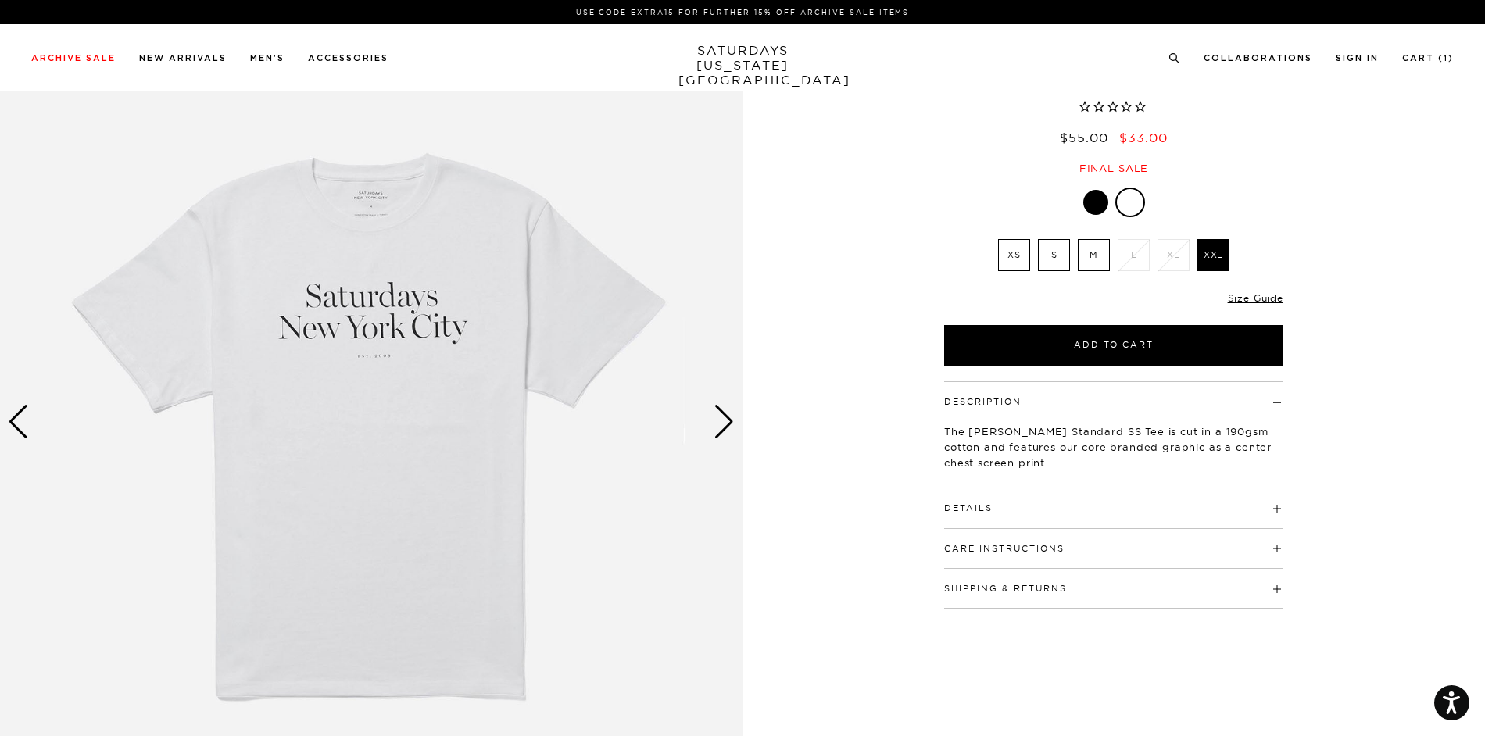
scroll to position [234, 0]
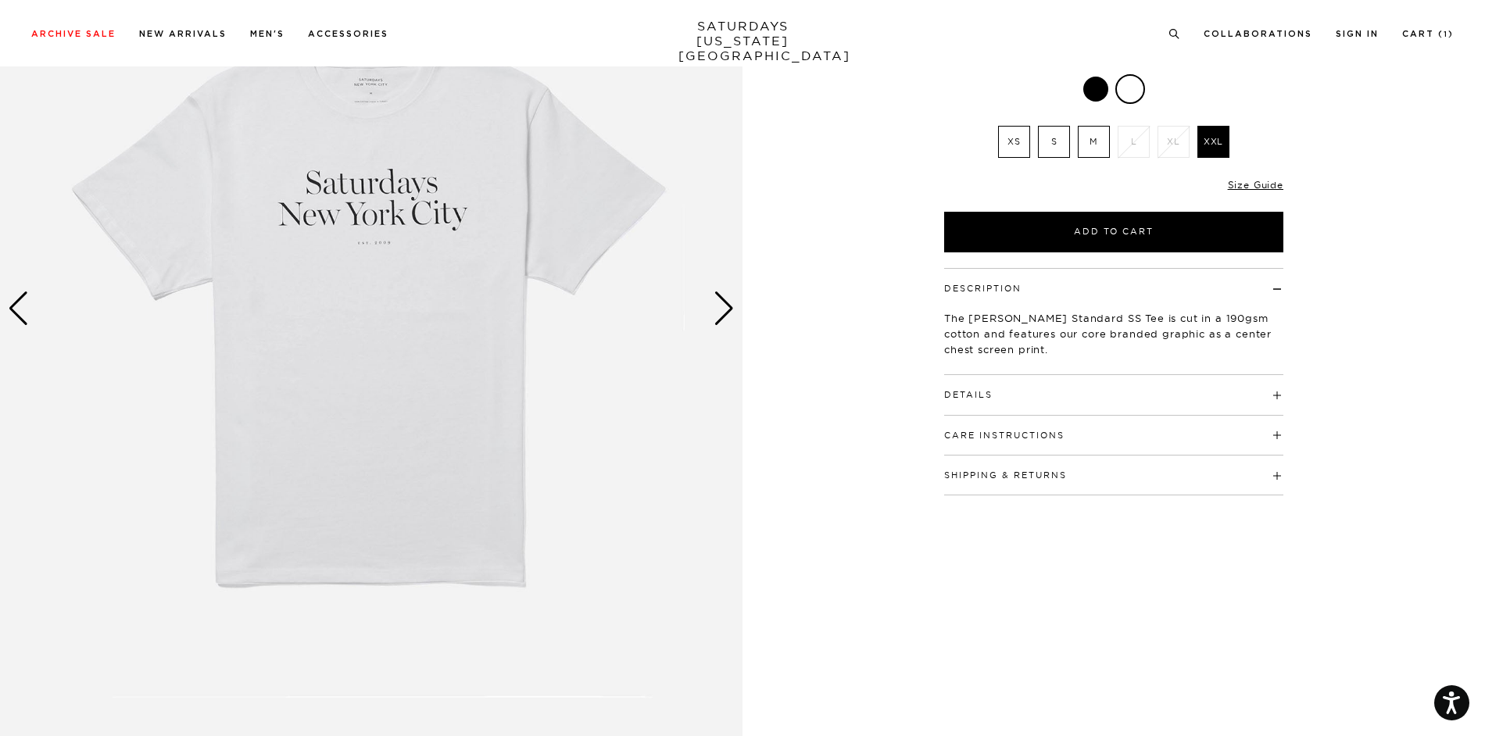
click at [717, 307] on div "Next slide" at bounding box center [723, 308] width 21 height 34
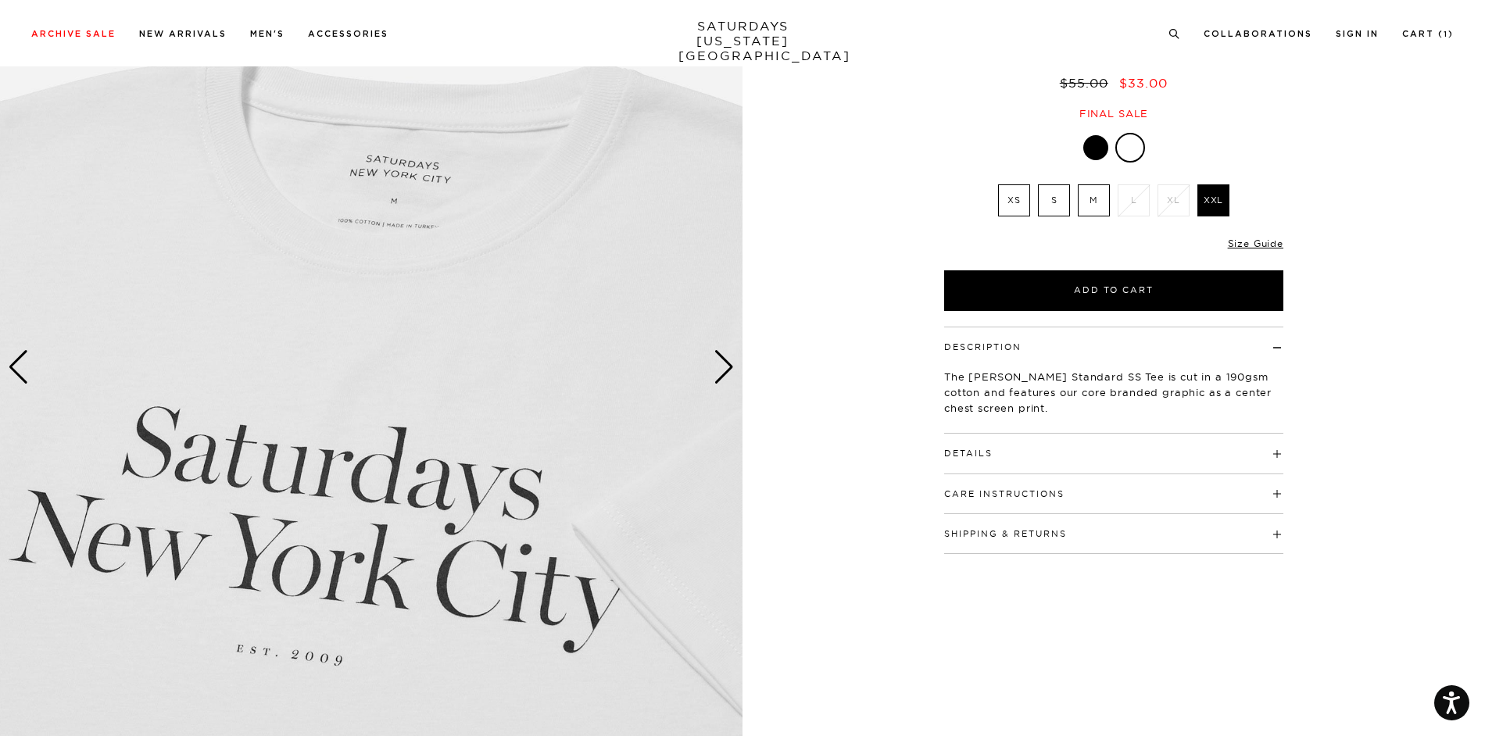
scroll to position [78, 0]
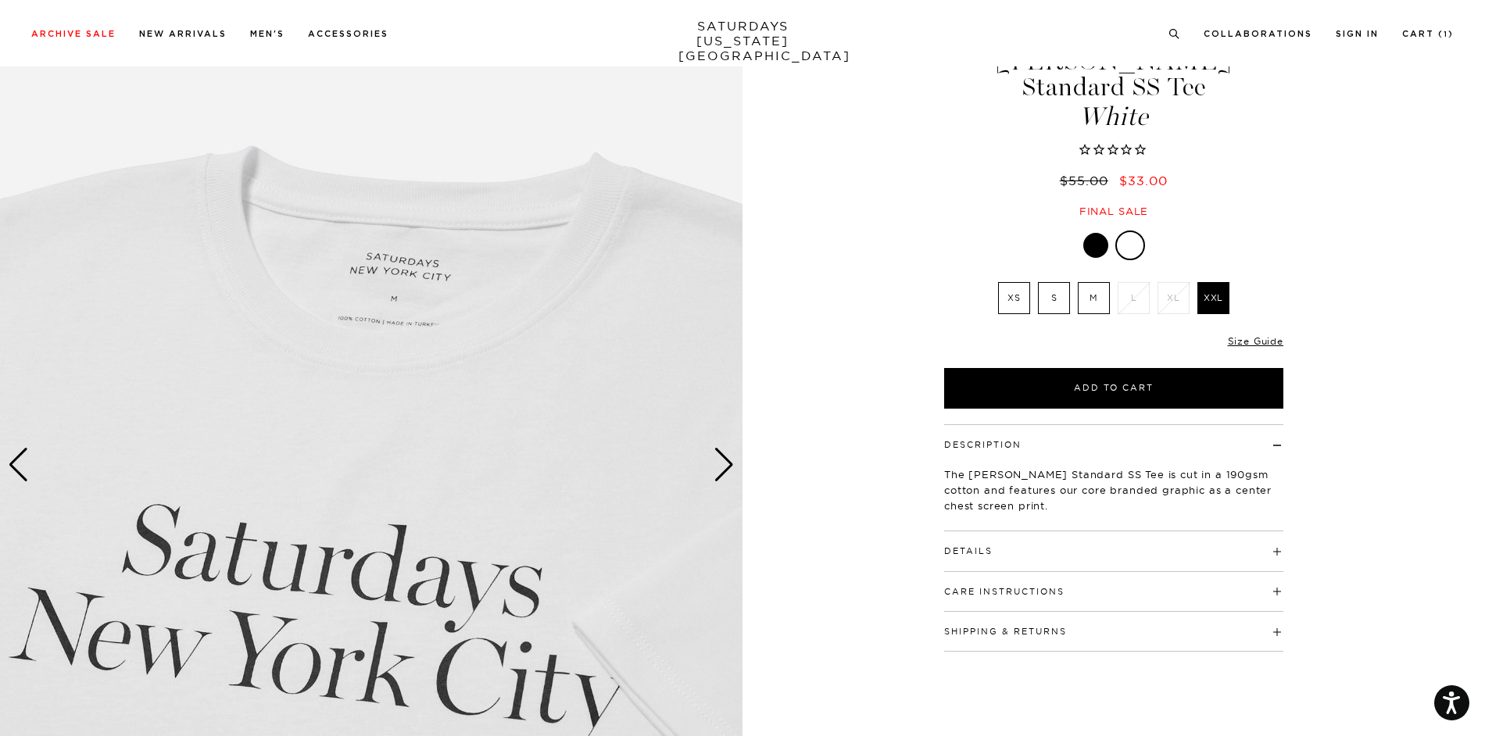
click at [723, 460] on div "Next slide" at bounding box center [723, 465] width 21 height 34
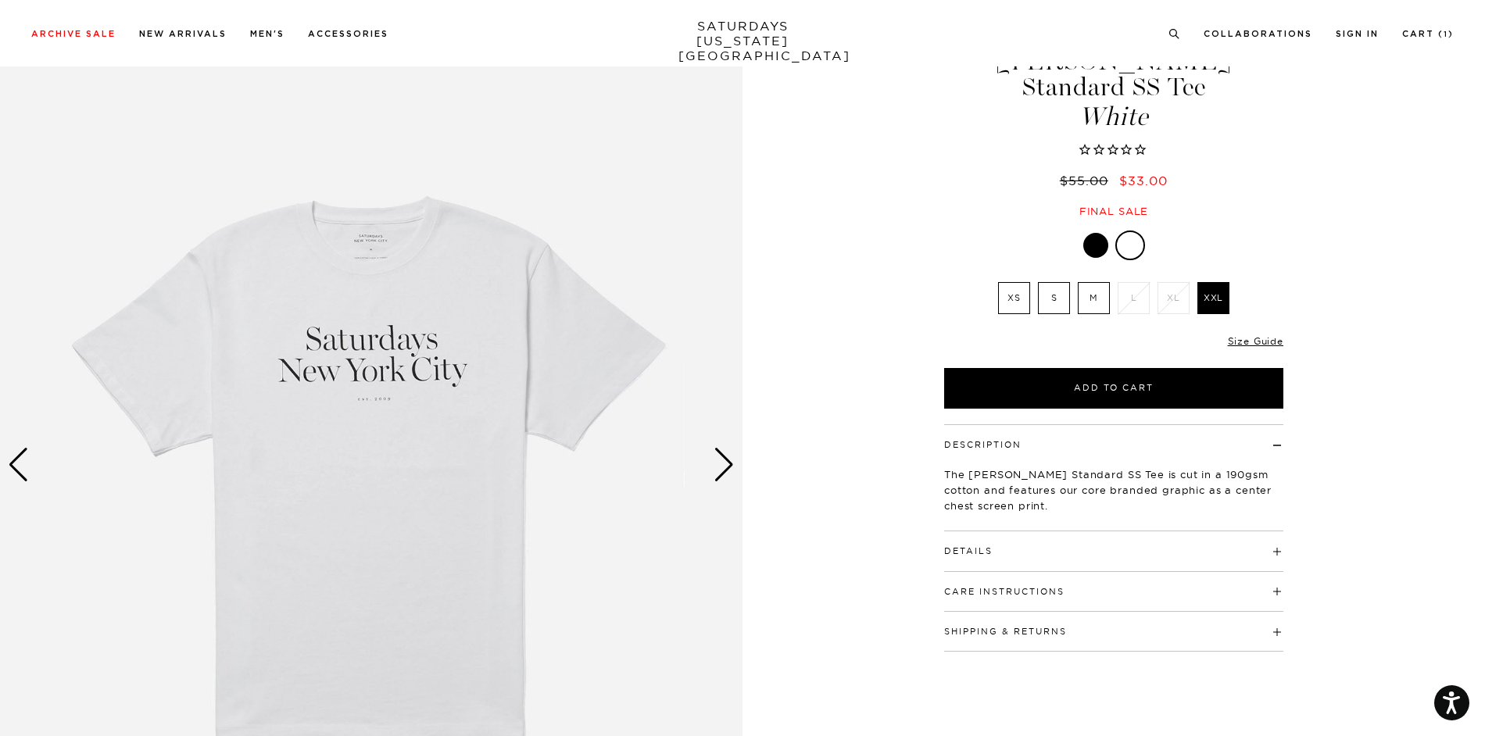
click at [723, 460] on div "Next slide" at bounding box center [723, 465] width 21 height 34
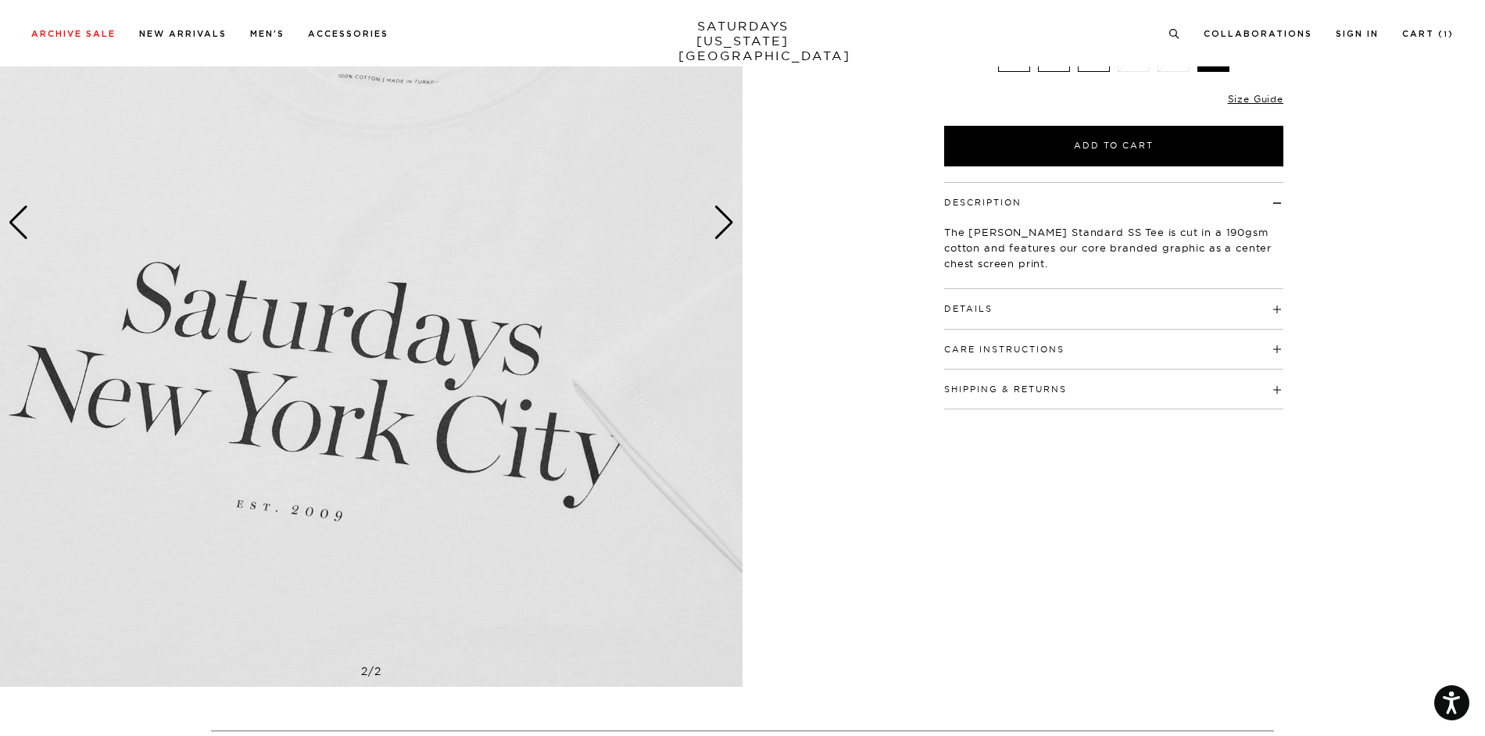
scroll to position [234, 0]
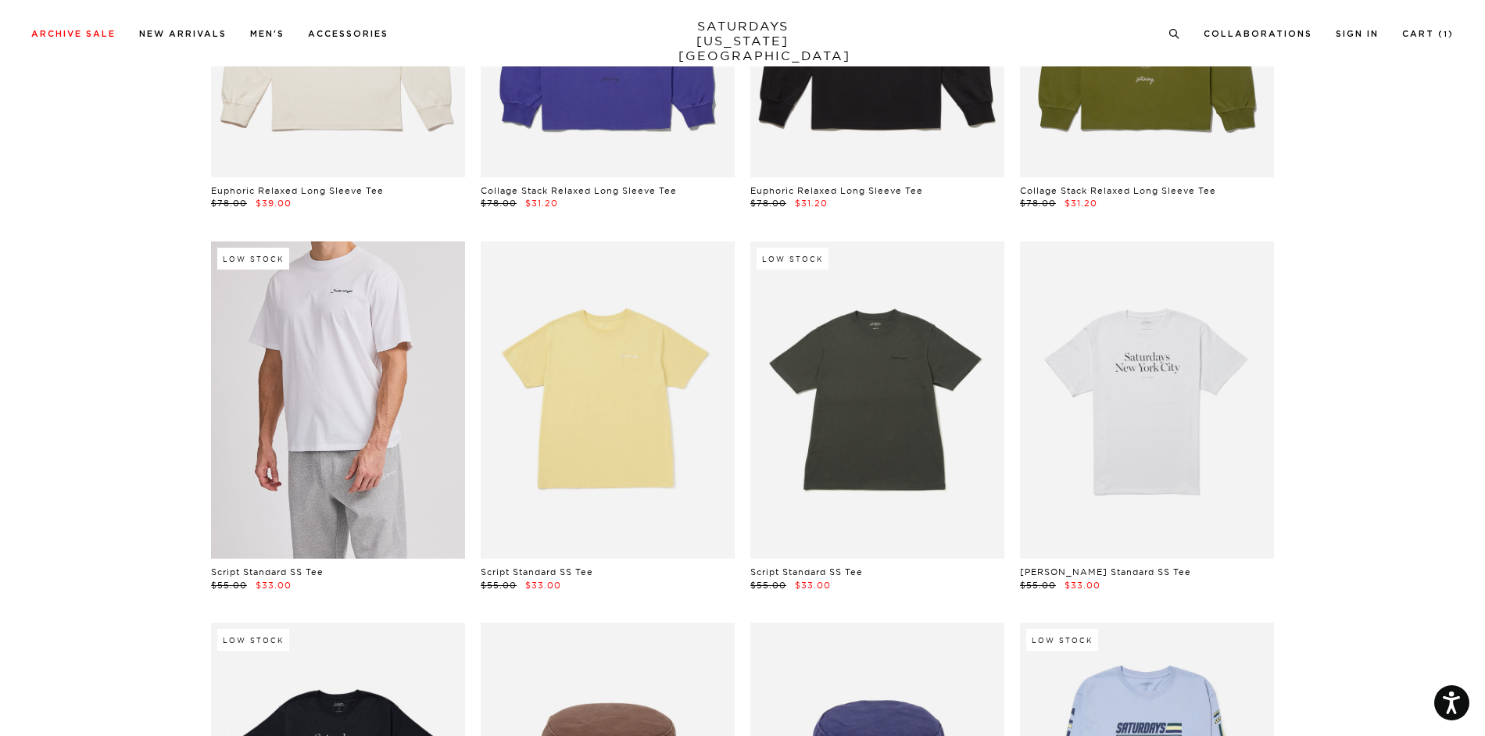
click at [317, 366] on link at bounding box center [338, 399] width 254 height 317
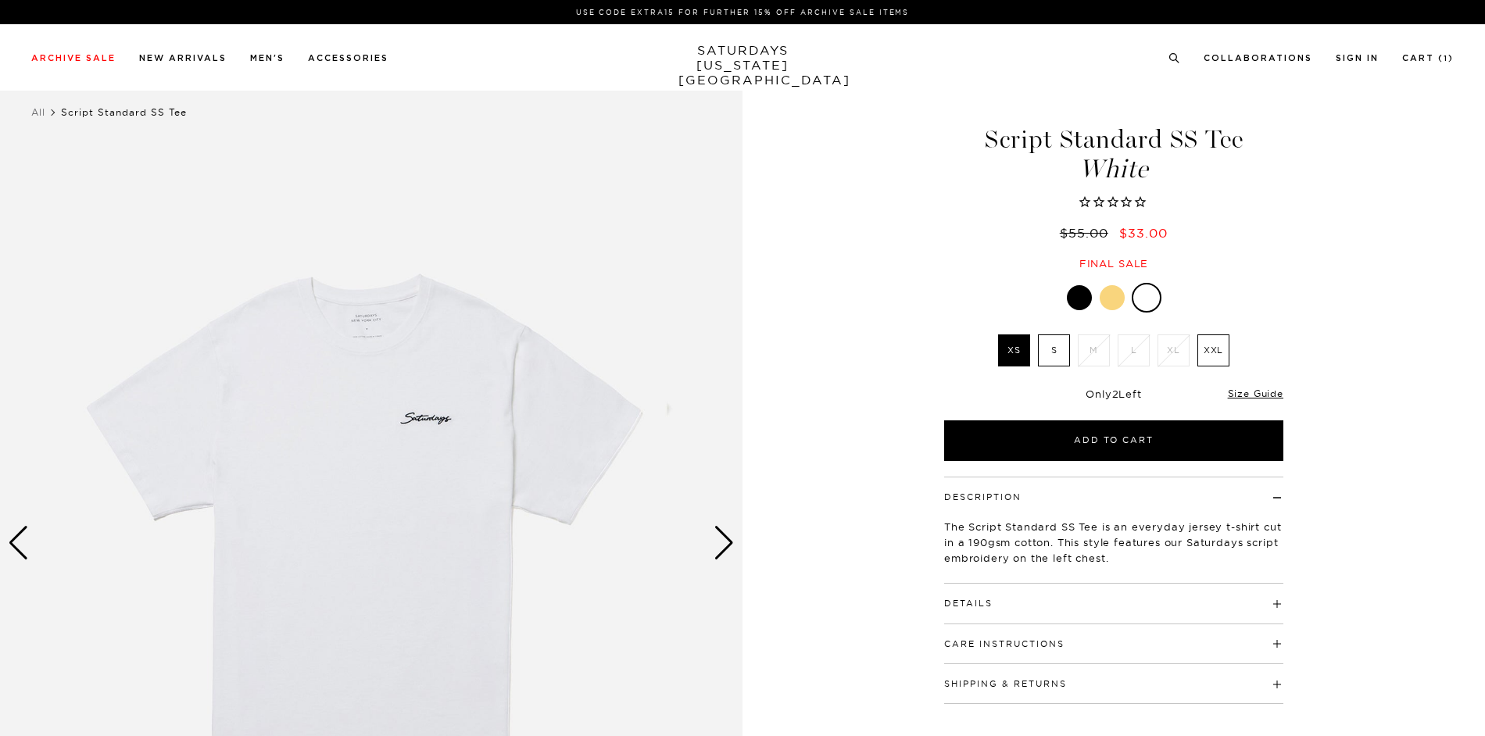
click at [720, 532] on div "Next slide" at bounding box center [723, 543] width 21 height 34
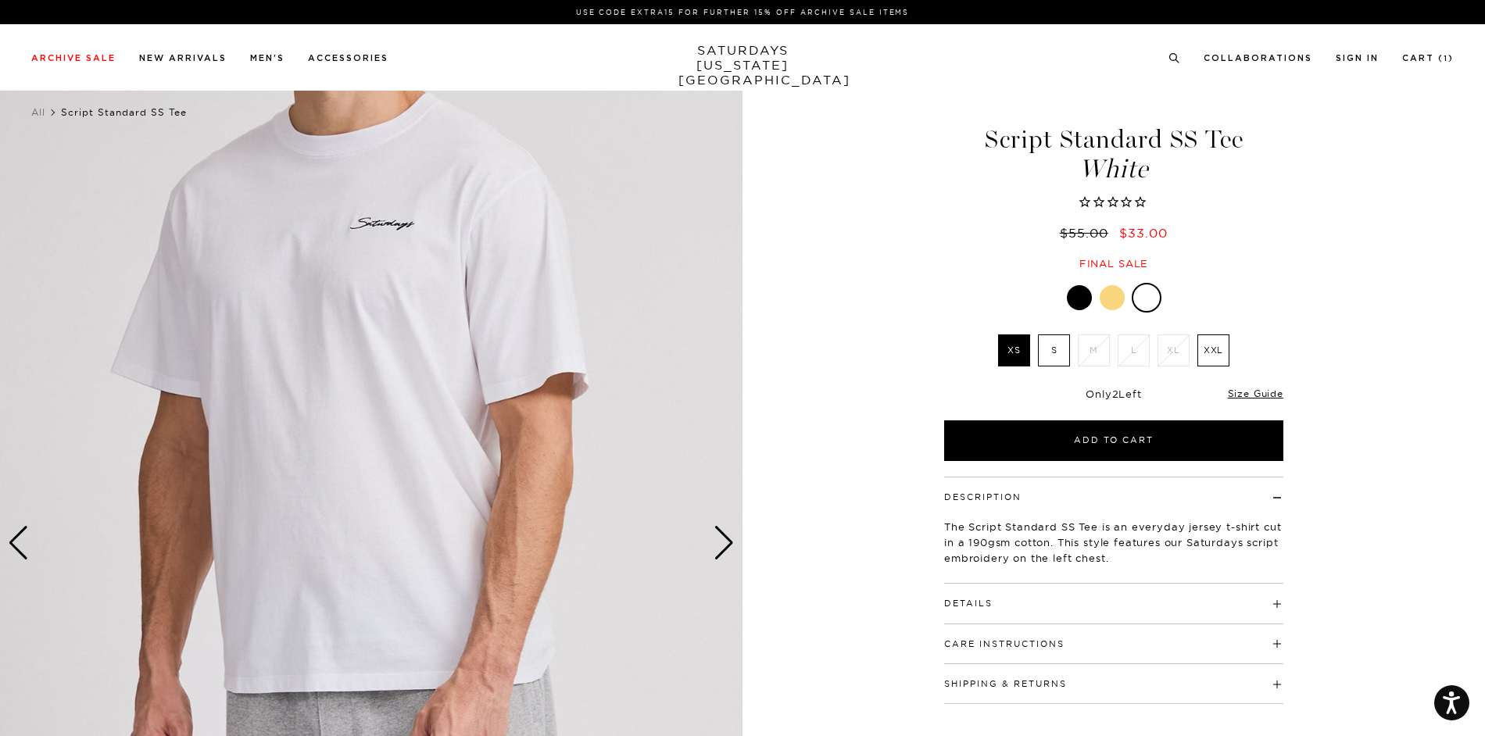
click at [720, 532] on div "Next slide" at bounding box center [723, 543] width 21 height 34
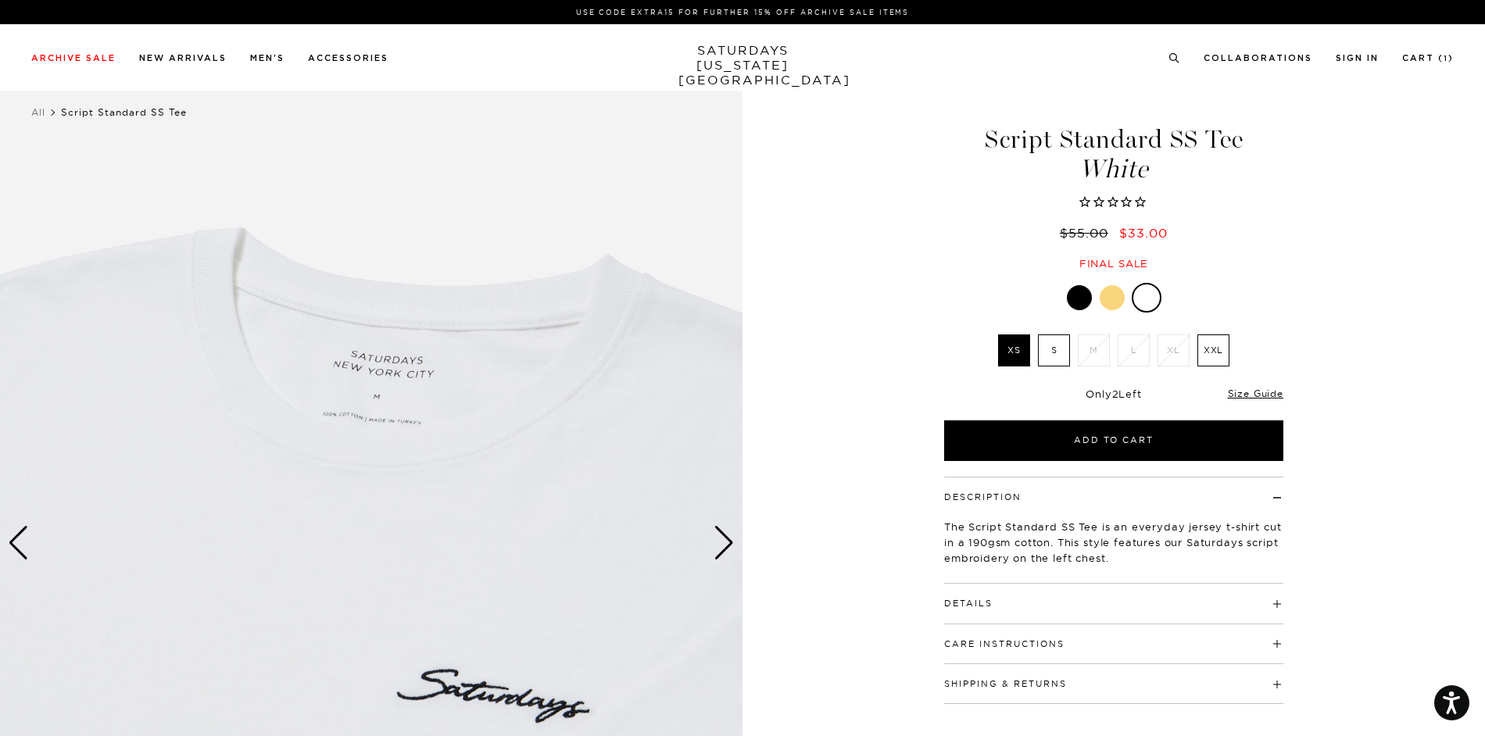
click at [720, 532] on div "Next slide" at bounding box center [723, 543] width 21 height 34
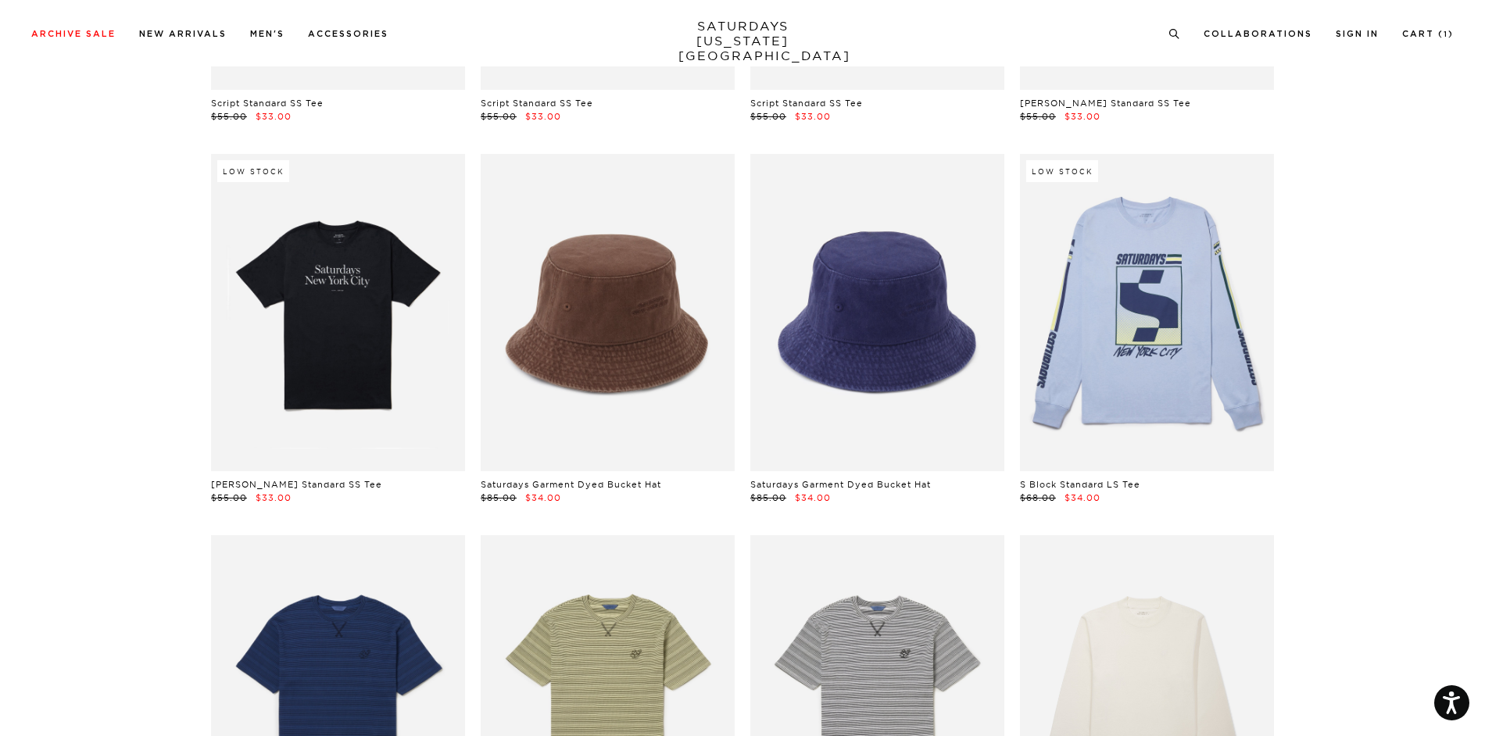
scroll to position [3595, 0]
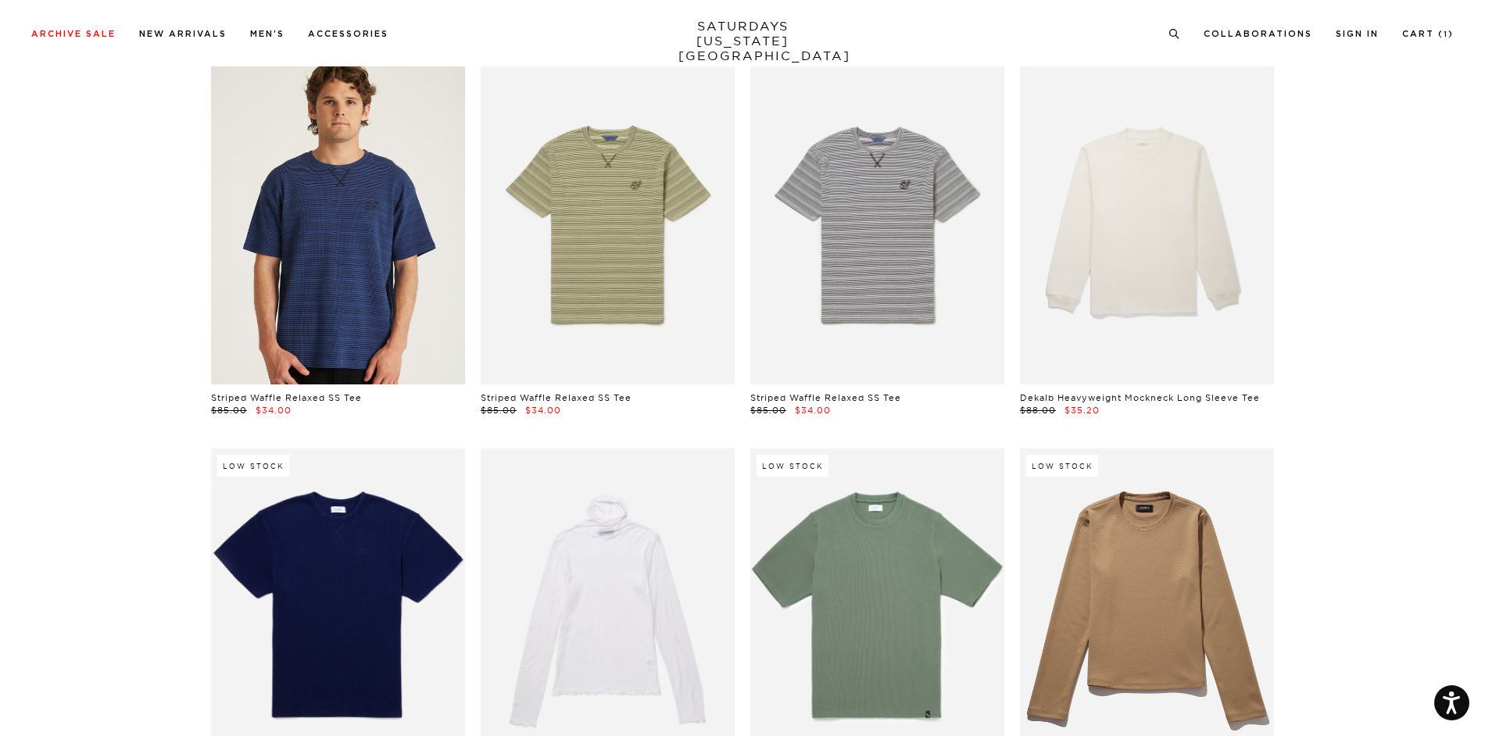
click at [357, 234] on link at bounding box center [338, 224] width 254 height 317
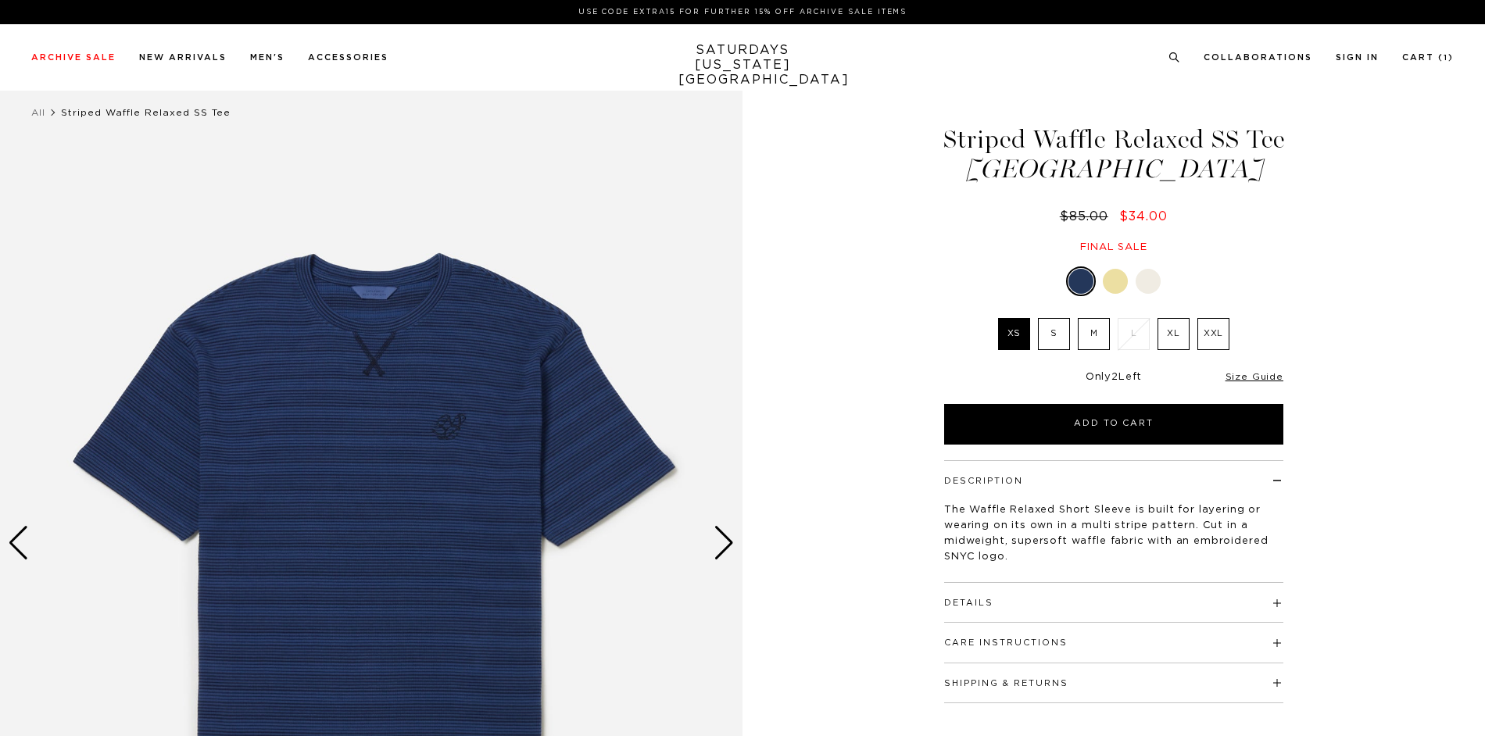
click at [398, 397] on img at bounding box center [371, 543] width 742 height 928
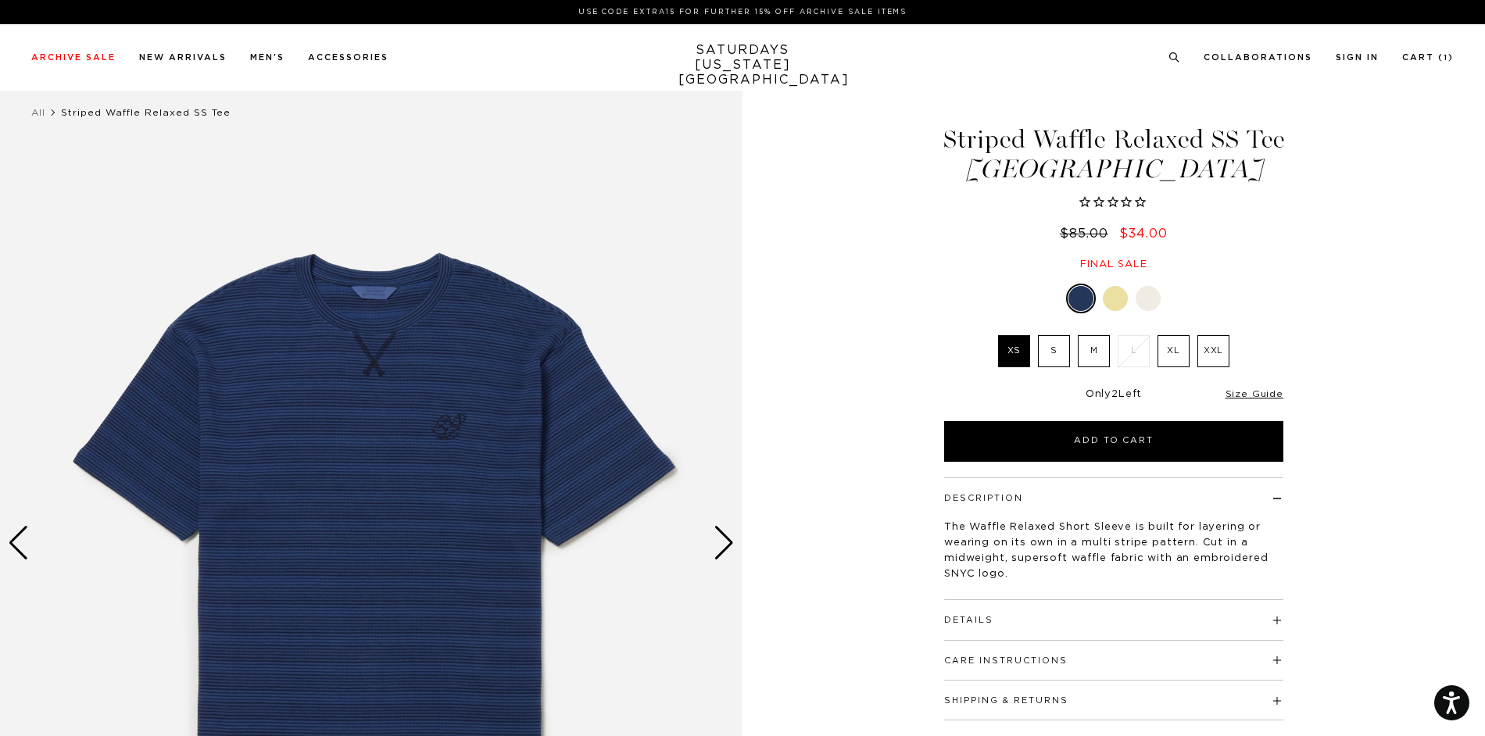
click at [458, 427] on img at bounding box center [371, 543] width 742 height 928
click at [729, 545] on div "Next slide" at bounding box center [723, 543] width 21 height 34
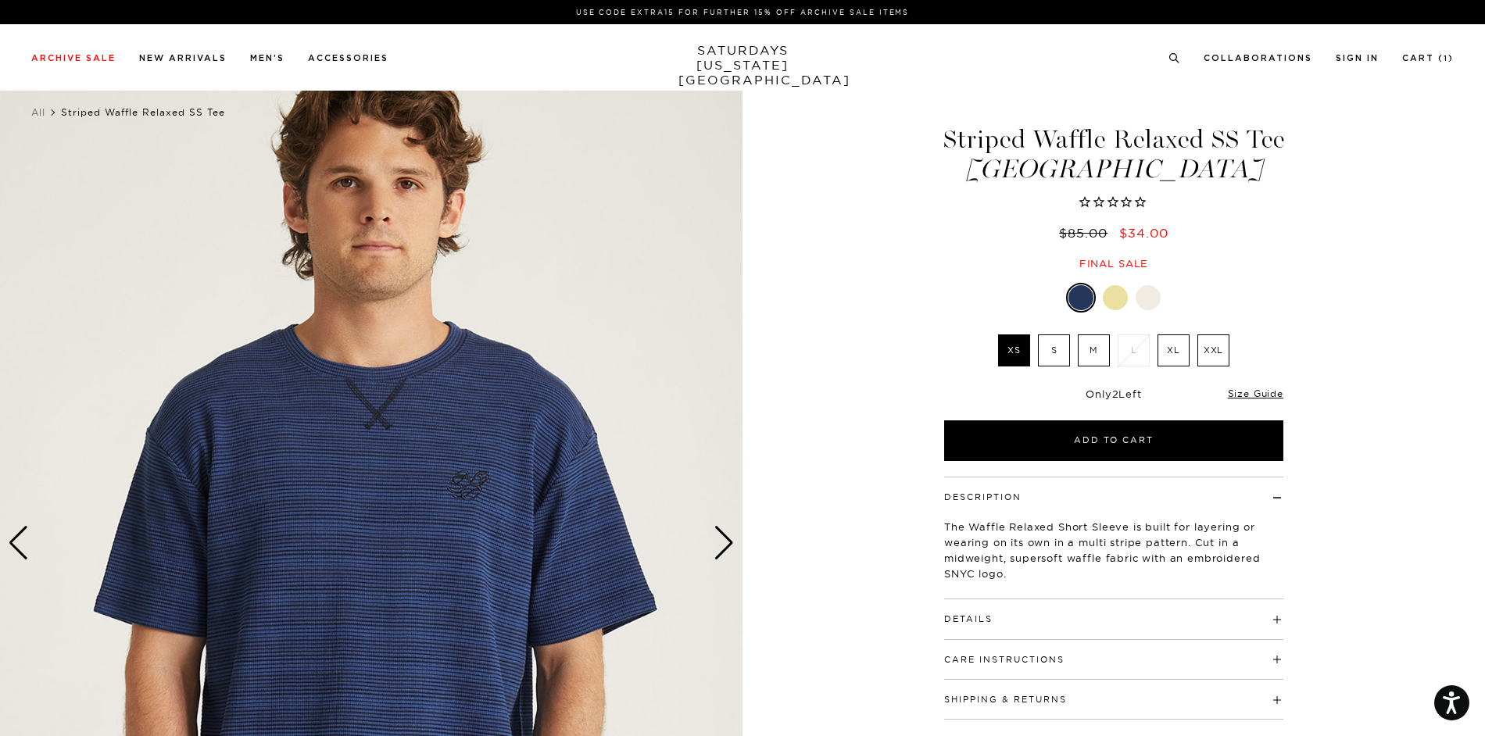
click at [724, 538] on div "Next slide" at bounding box center [723, 543] width 21 height 34
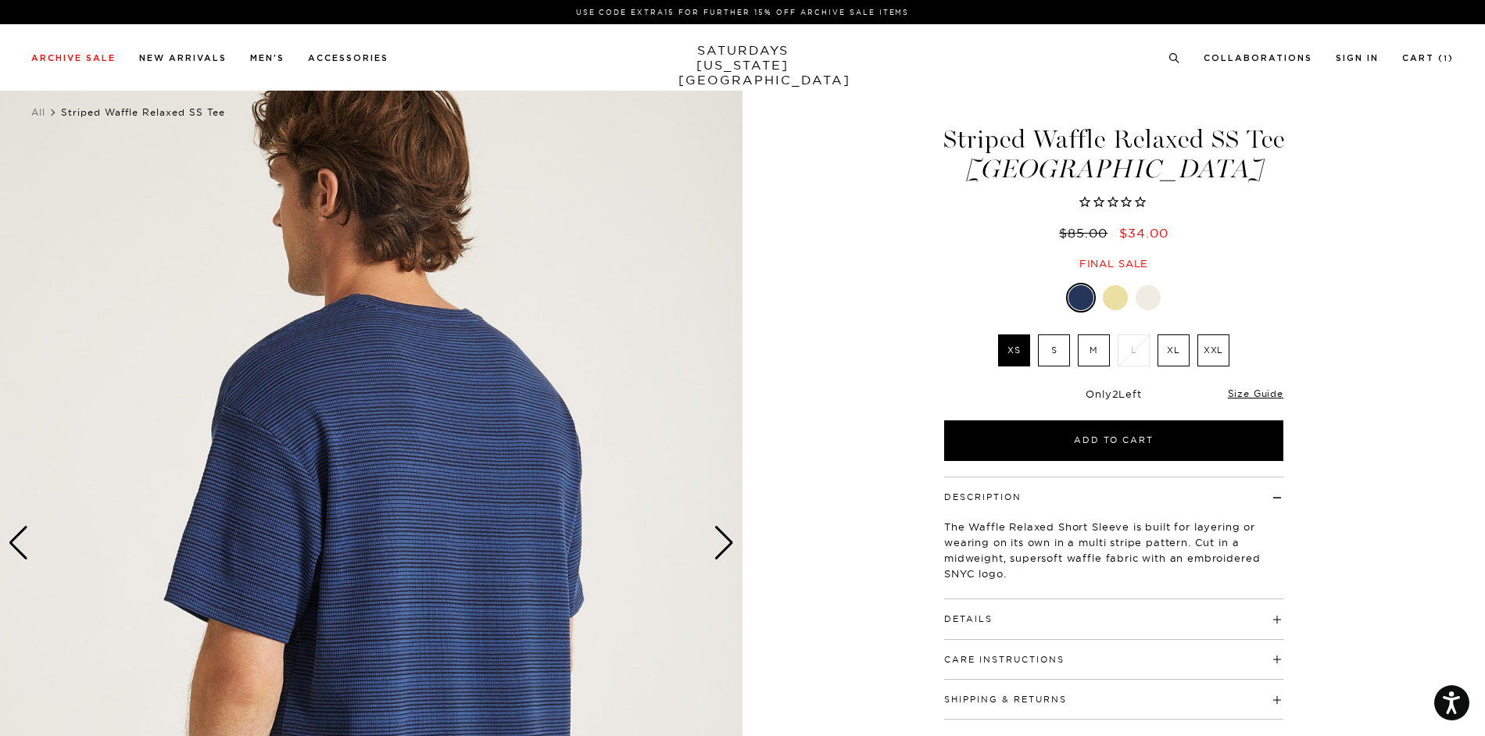
click at [719, 538] on div "Next slide" at bounding box center [723, 543] width 21 height 34
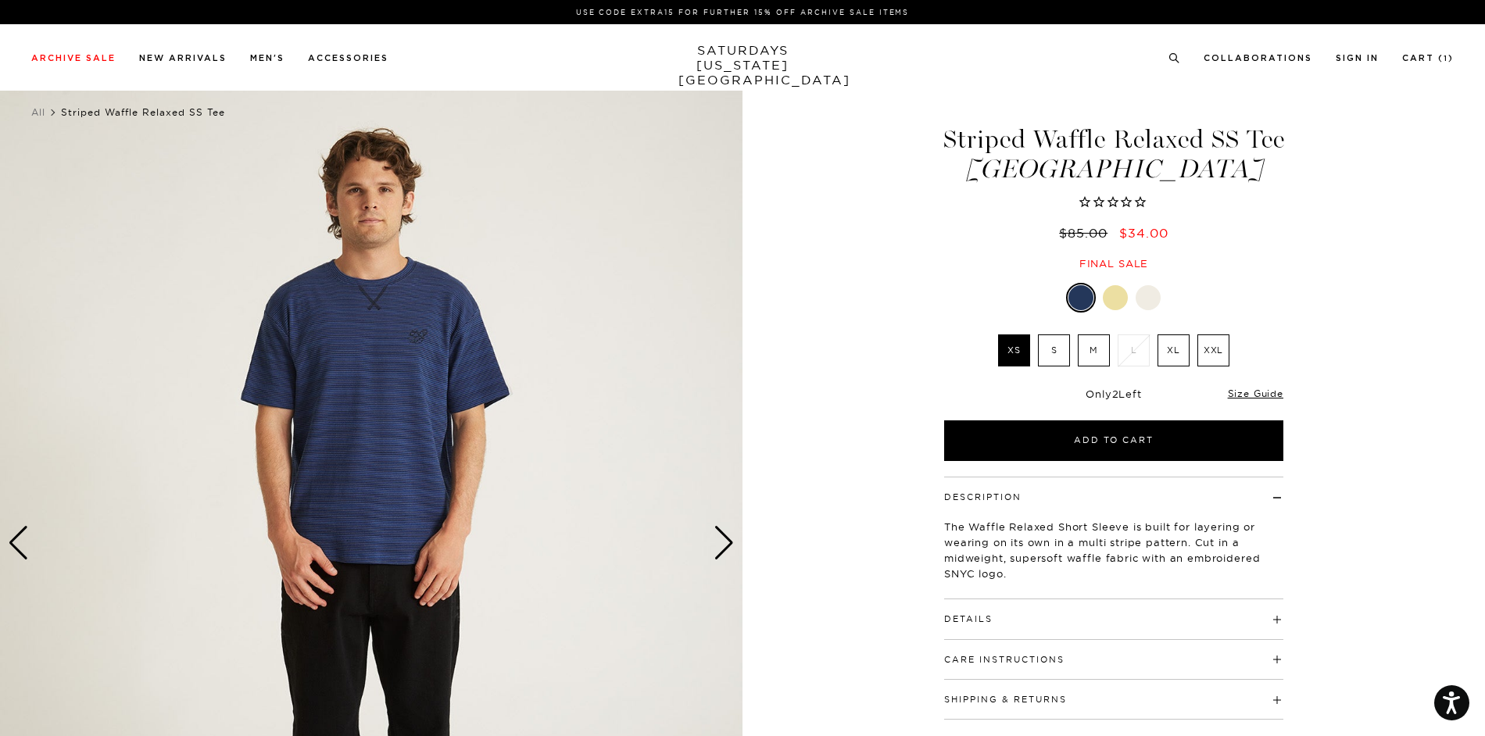
click at [1217, 356] on label "XXL" at bounding box center [1213, 350] width 32 height 32
click at [0, 0] on input "XXL" at bounding box center [0, 0] width 0 height 0
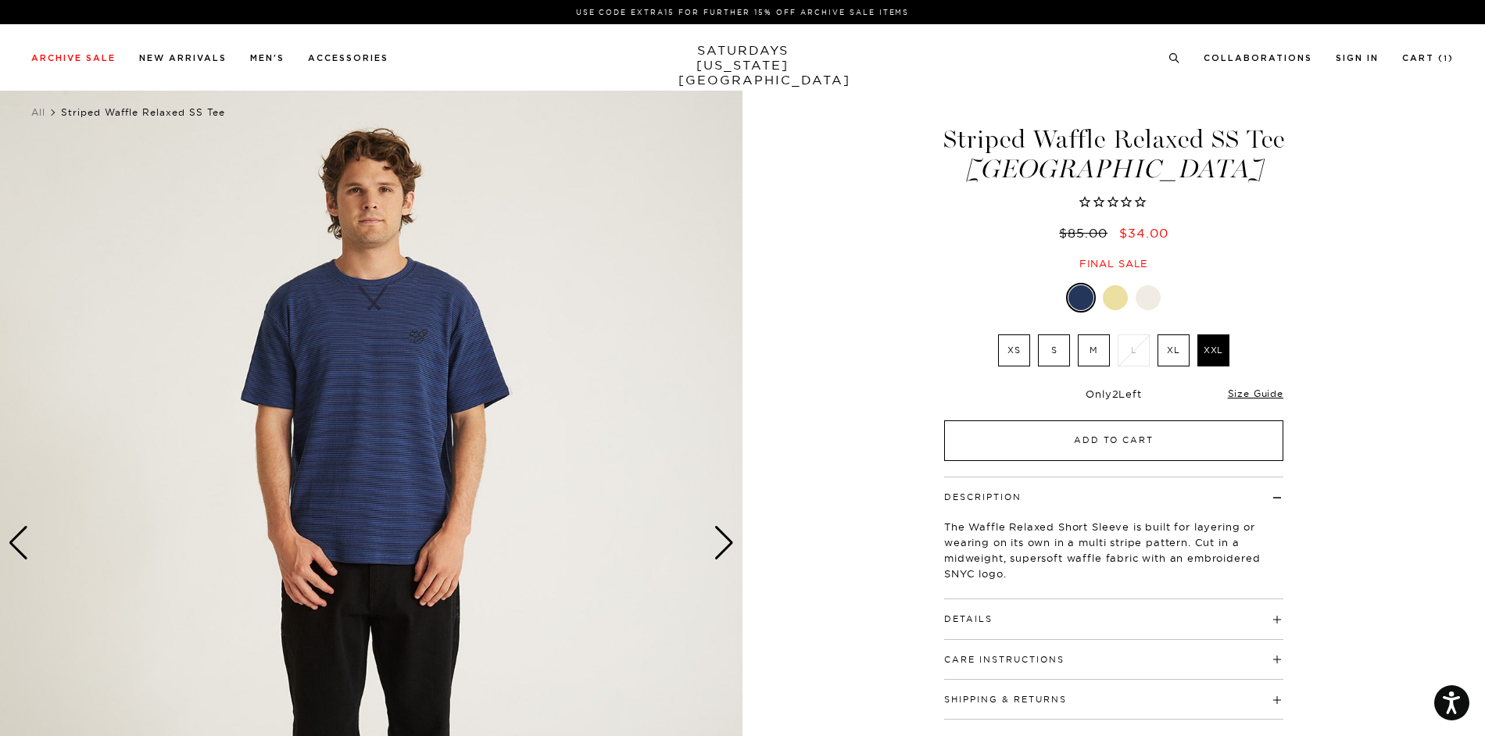
click at [1198, 440] on button "Add to Cart" at bounding box center [1113, 440] width 339 height 41
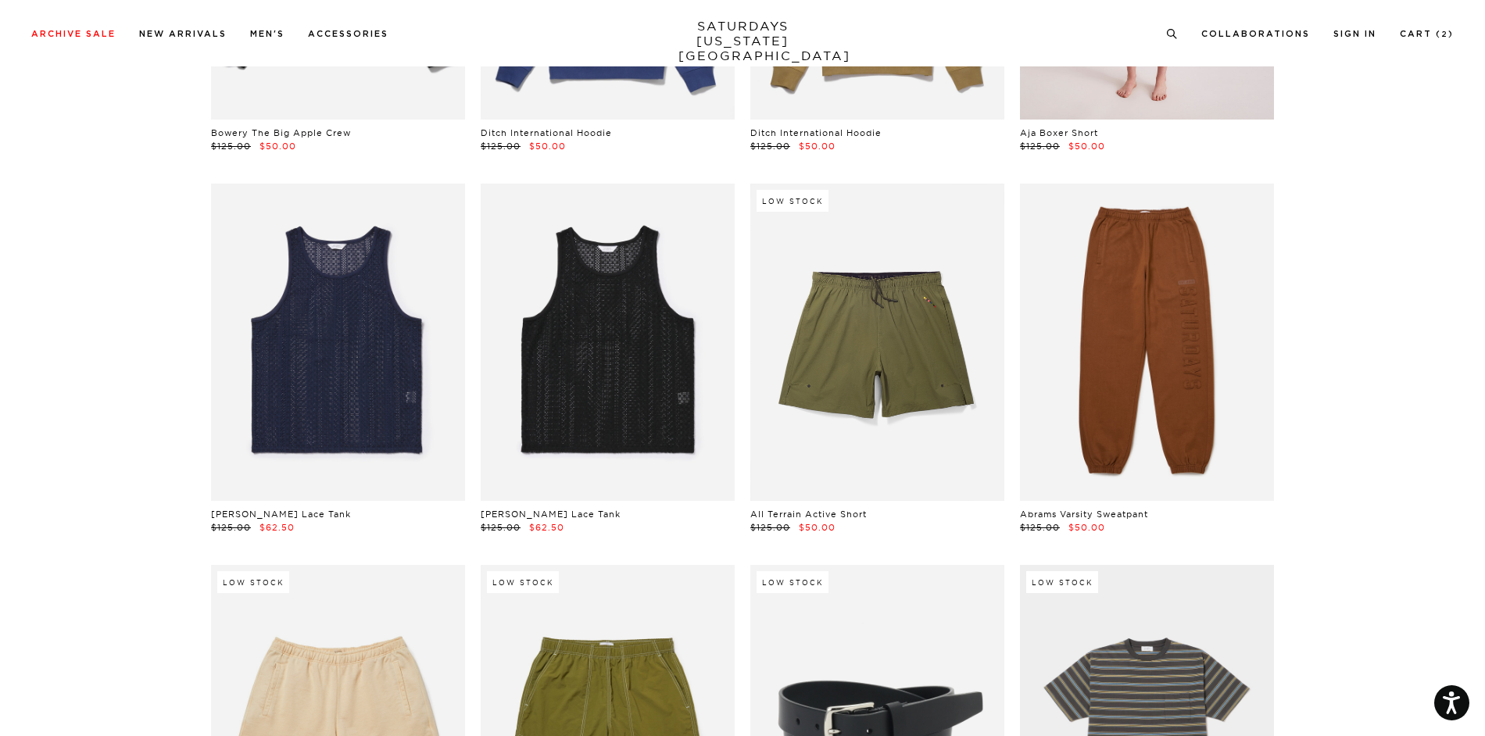
scroll to position [7345, 0]
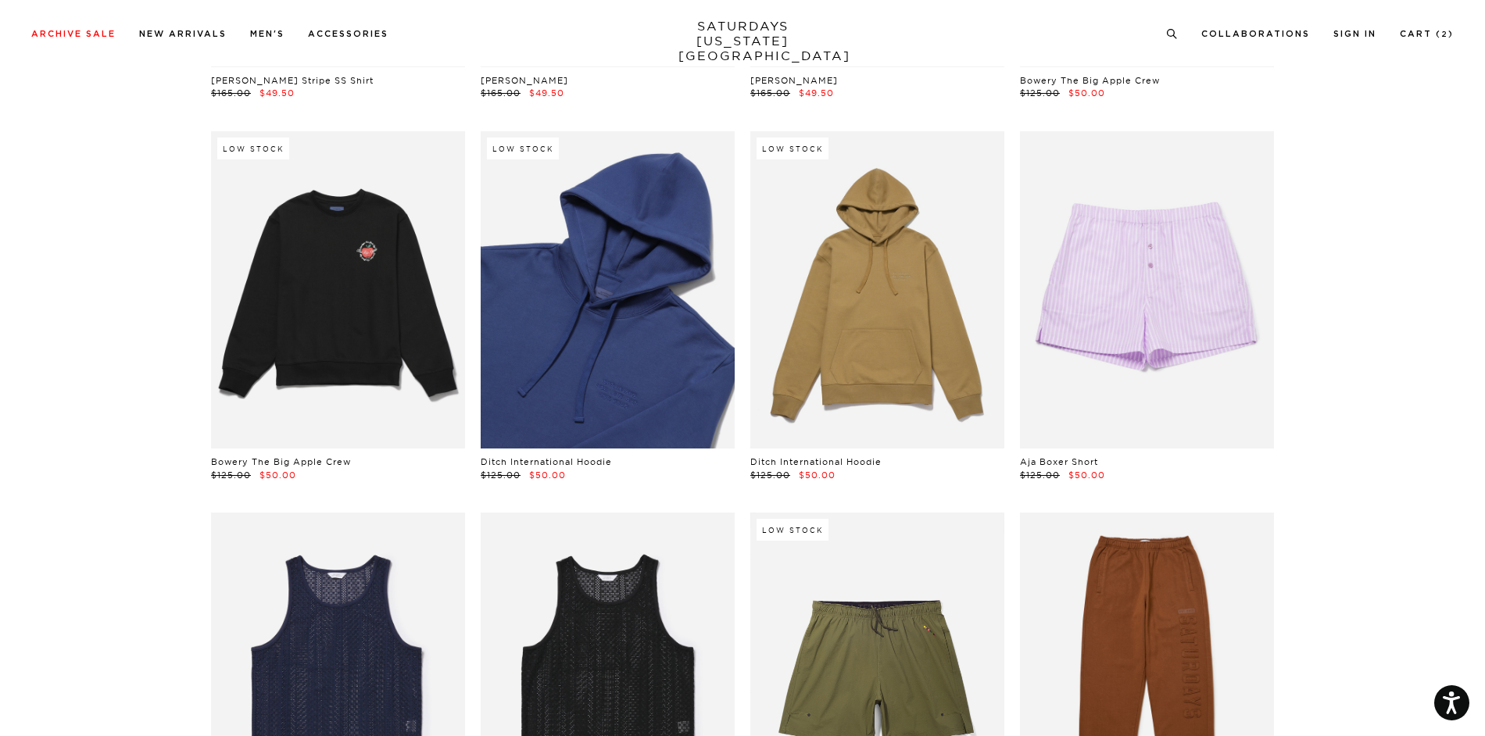
click at [659, 265] on link at bounding box center [608, 289] width 254 height 317
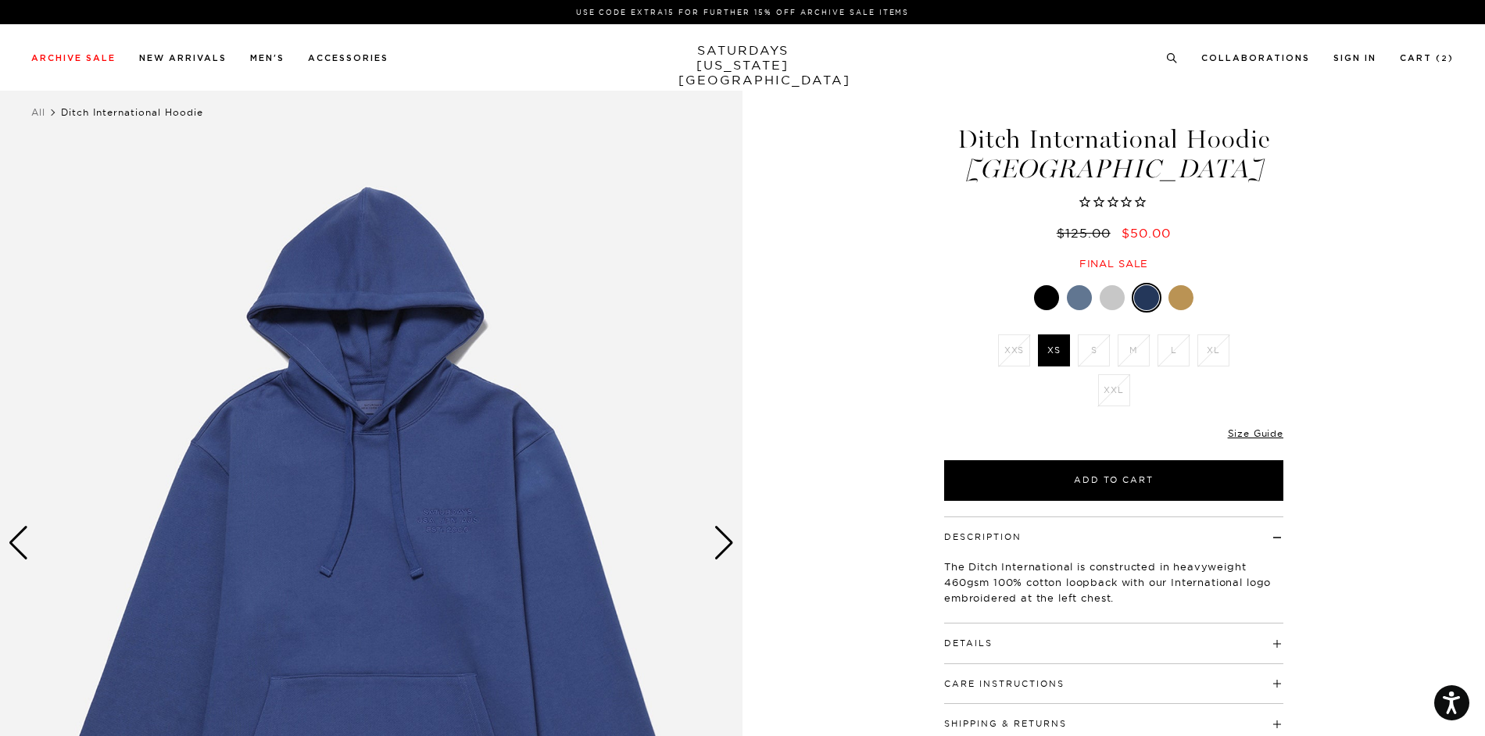
click at [1079, 295] on div at bounding box center [1079, 297] width 25 height 25
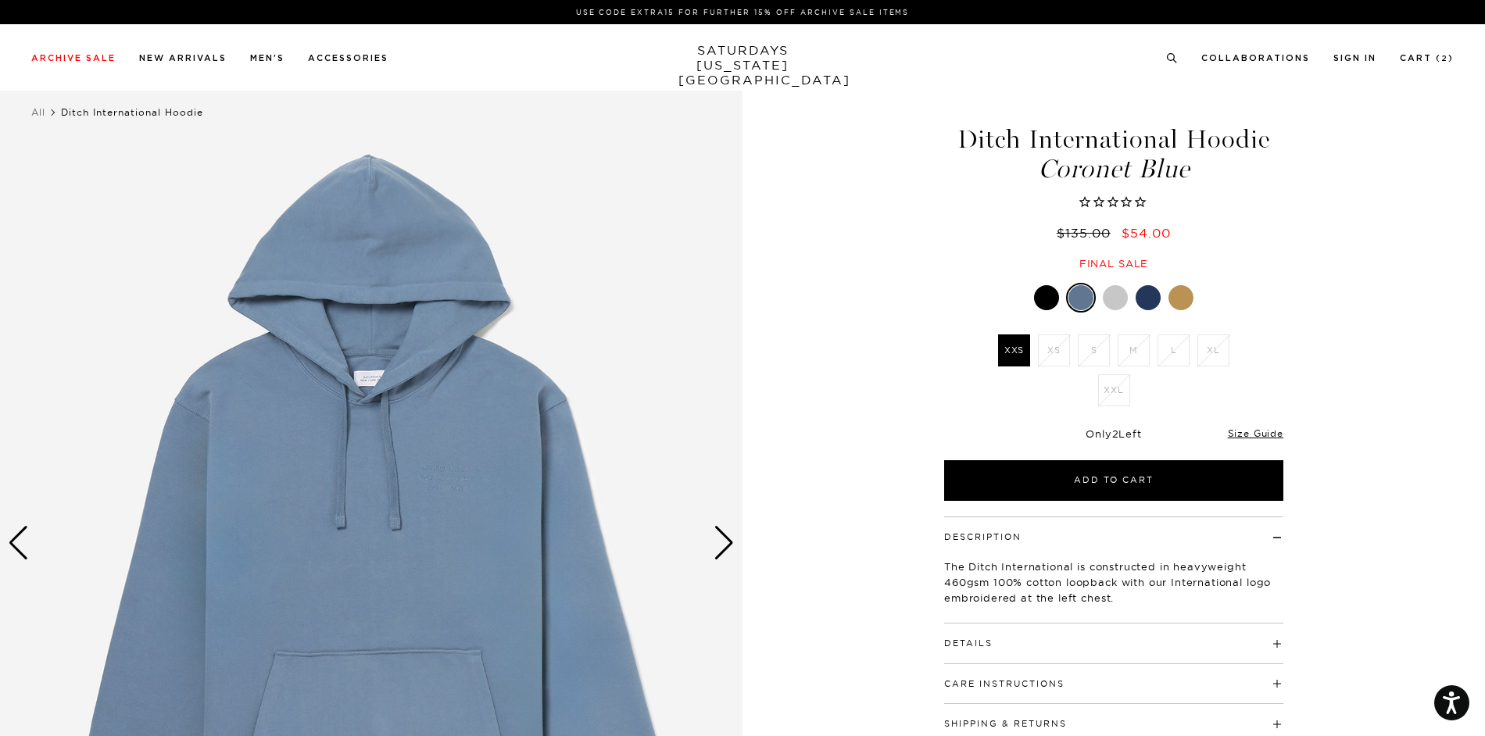
click at [1121, 302] on div at bounding box center [1115, 297] width 25 height 25
